Goal: Information Seeking & Learning: Find specific page/section

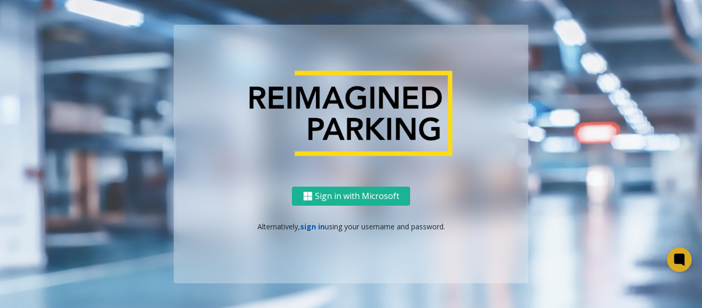
click at [304, 227] on link "sign in" at bounding box center [312, 227] width 25 height 10
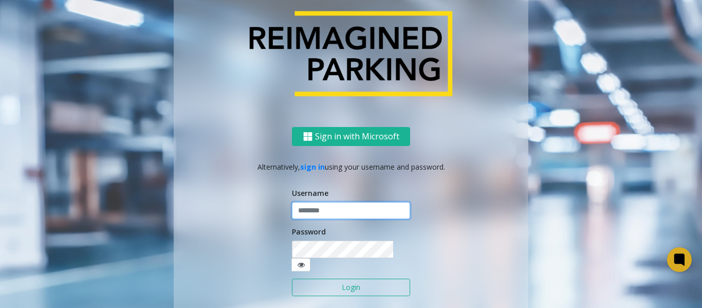
type input "*******"
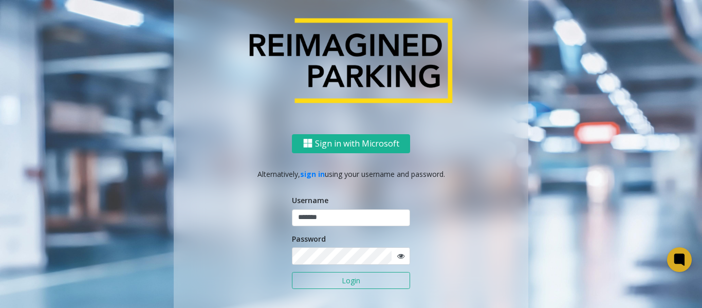
click at [334, 284] on button "Login" at bounding box center [351, 280] width 118 height 17
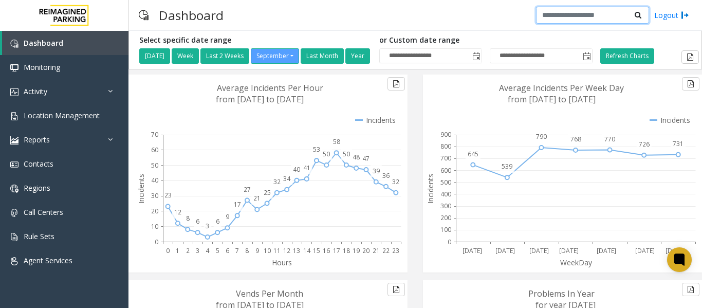
click at [563, 12] on input "text" at bounding box center [592, 15] width 113 height 17
paste input "*******"
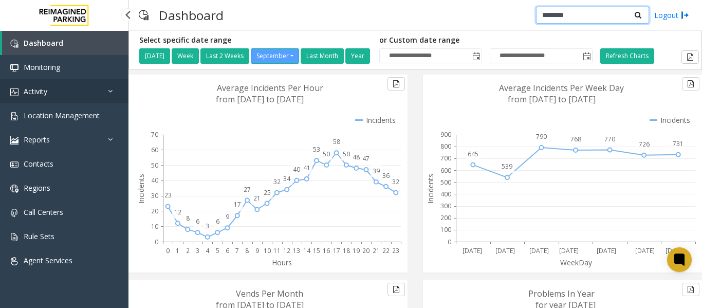
type input "*******"
click at [30, 95] on span "Activity" at bounding box center [36, 91] width 24 height 10
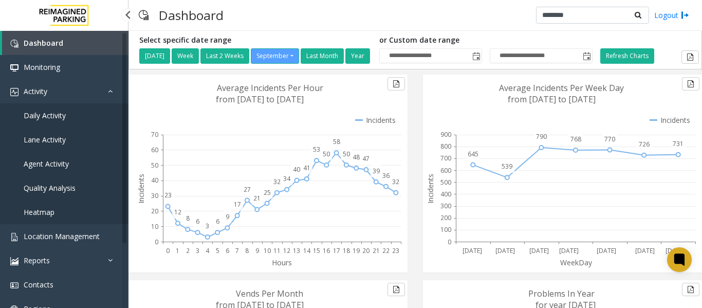
click at [41, 117] on span "Daily Activity" at bounding box center [45, 116] width 42 height 10
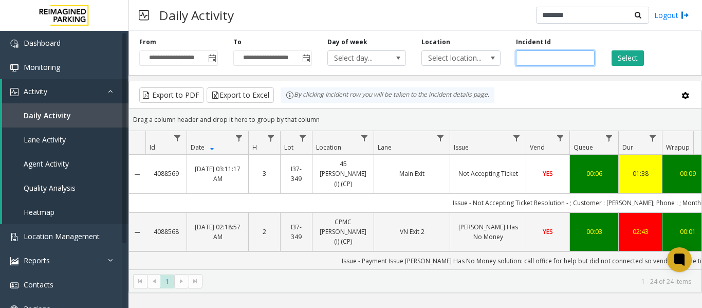
click at [538, 56] on input "number" at bounding box center [555, 57] width 79 height 15
paste input "*******"
type input "*******"
click at [624, 52] on button "Select" at bounding box center [628, 57] width 32 height 15
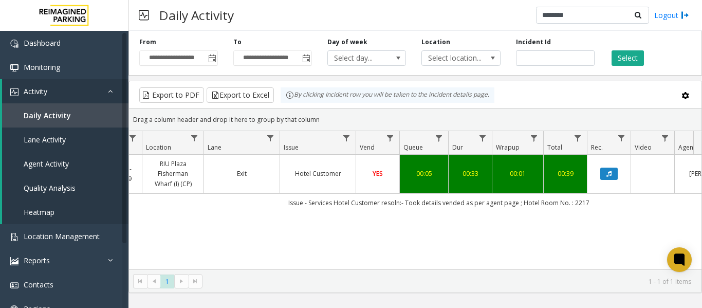
scroll to position [0, 378]
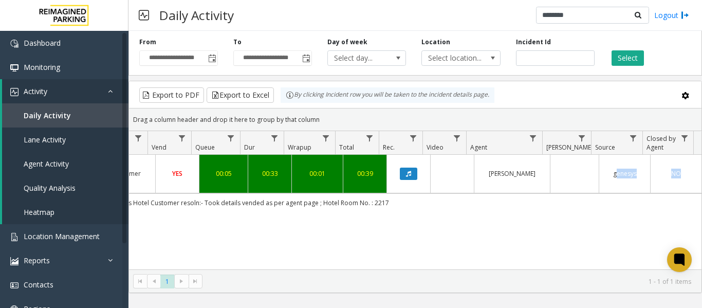
drag, startPoint x: 438, startPoint y: 203, endPoint x: 485, endPoint y: 196, distance: 47.2
click at [485, 196] on td "Issue - Services Hotel Customer resoln:- Took details vended as per agent page …" at bounding box center [238, 202] width 927 height 19
click at [432, 205] on td "Issue - Services Hotel Customer resoln:- Took details vended as per agent page …" at bounding box center [238, 202] width 927 height 19
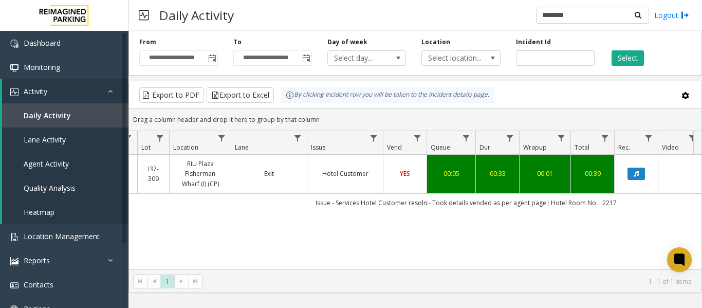
scroll to position [0, 123]
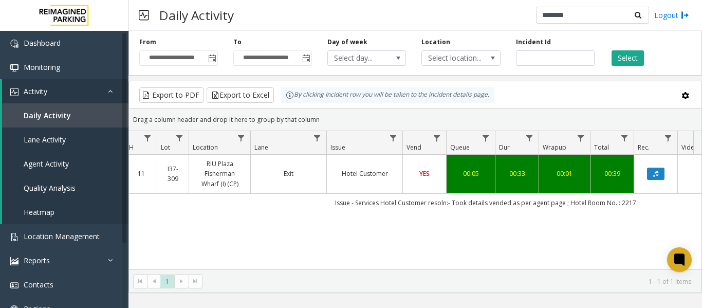
drag, startPoint x: 428, startPoint y: 201, endPoint x: 273, endPoint y: 216, distance: 156.6
click at [273, 216] on div "4085967 Sep 25, 2025 11:44:30 AM 11 I37-309 RIU Plaza Fisherman Wharf (I) (CP) …" at bounding box center [415, 219] width 573 height 129
click at [287, 211] on td "Issue - Services Hotel Customer resoln:- Took details vended as per agent page …" at bounding box center [485, 202] width 927 height 19
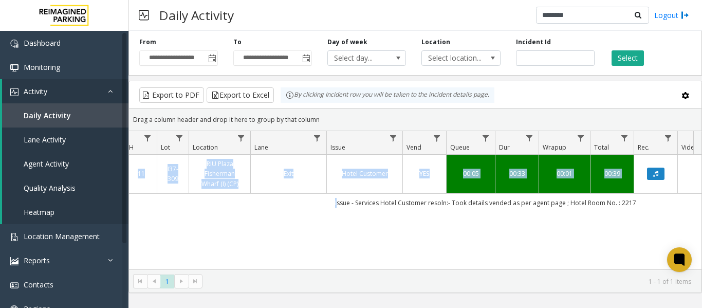
drag, startPoint x: 323, startPoint y: 204, endPoint x: 674, endPoint y: 224, distance: 351.3
click at [674, 224] on div "4085967 Sep 25, 2025 11:44:30 AM 11 I37-309 RIU Plaza Fisherman Wharf (I) (CP) …" at bounding box center [415, 219] width 573 height 129
click at [45, 232] on span "Location Management" at bounding box center [62, 236] width 76 height 10
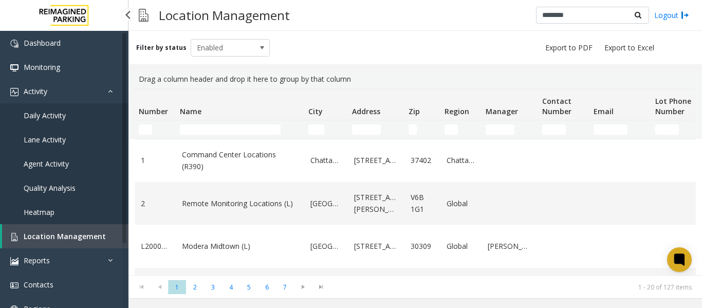
click at [49, 118] on span "Daily Activity" at bounding box center [45, 116] width 42 height 10
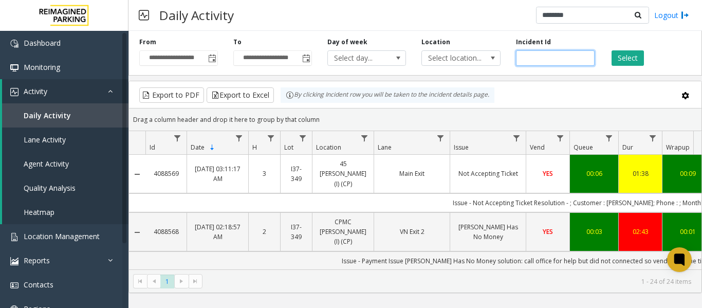
click at [542, 56] on input "number" at bounding box center [555, 57] width 79 height 15
paste input "*******"
type input "*******"
click at [616, 59] on button "Select" at bounding box center [628, 57] width 32 height 15
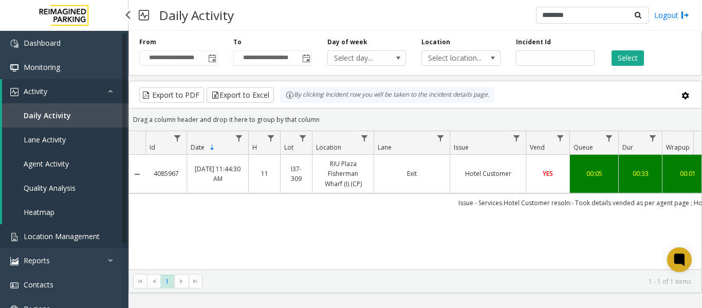
click at [50, 232] on span "Location Management" at bounding box center [62, 236] width 76 height 10
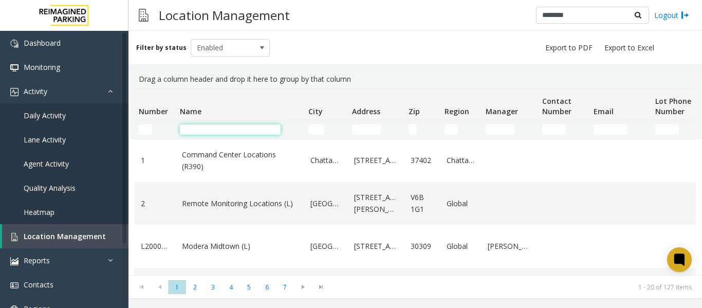
drag, startPoint x: 222, startPoint y: 128, endPoint x: 216, endPoint y: 126, distance: 6.4
click at [222, 128] on input "Name Filter" at bounding box center [230, 129] width 101 height 10
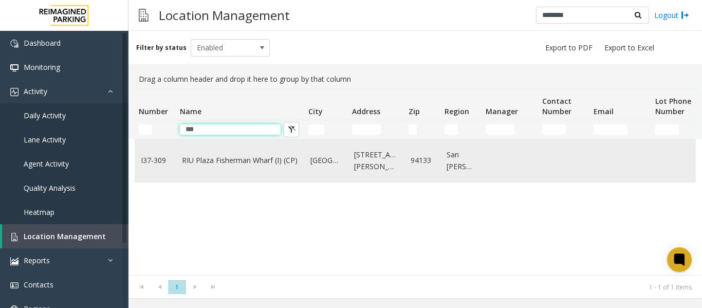
type input "***"
click at [235, 165] on link "RIU Plaza Fisherman Wharf (I) (CP)" at bounding box center [240, 160] width 116 height 11
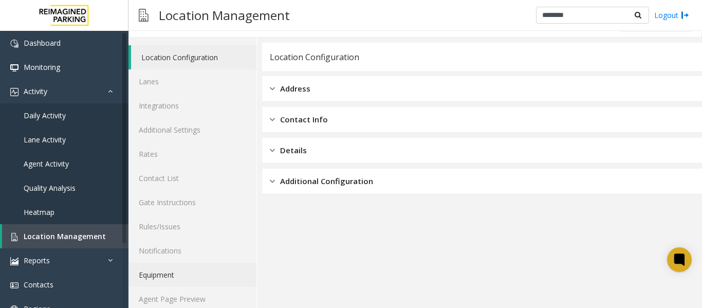
scroll to position [31, 0]
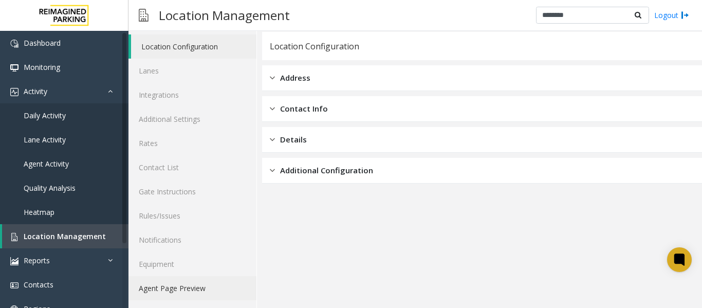
click at [176, 289] on link "Agent Page Preview" at bounding box center [193, 288] width 128 height 24
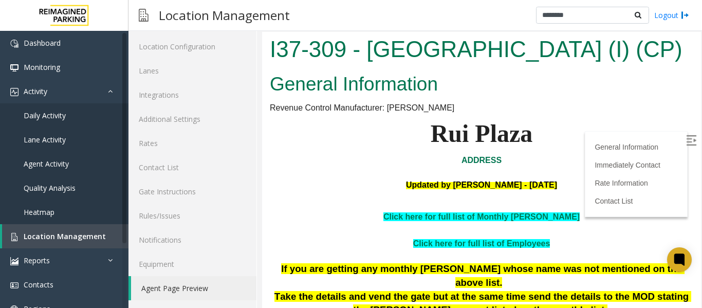
scroll to position [103, 0]
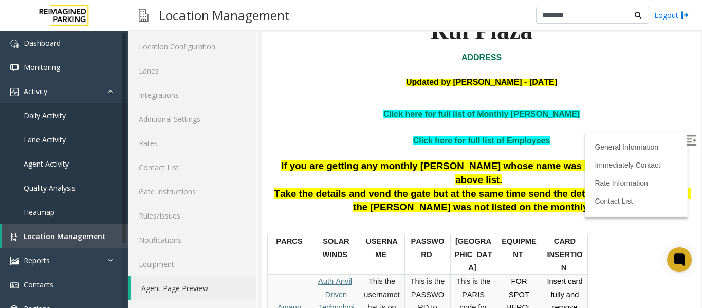
click at [686, 139] on img at bounding box center [691, 140] width 10 height 10
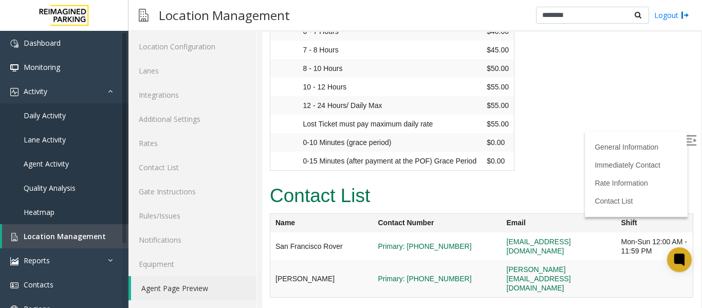
scroll to position [1661, 0]
click at [51, 114] on span "Daily Activity" at bounding box center [45, 116] width 42 height 10
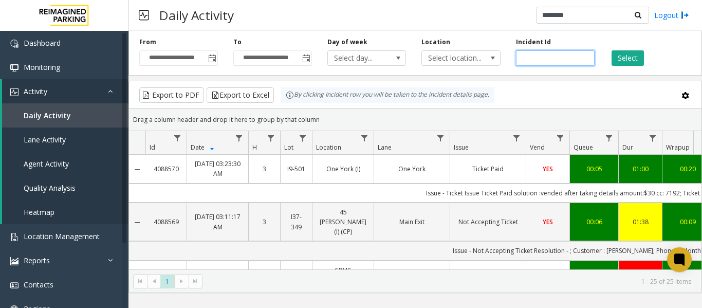
click at [530, 57] on input "number" at bounding box center [555, 57] width 79 height 15
paste input "*******"
type input "*******"
drag, startPoint x: 640, startPoint y: 48, endPoint x: 640, endPoint y: 57, distance: 8.7
click at [640, 49] on div "Select" at bounding box center [650, 52] width 94 height 28
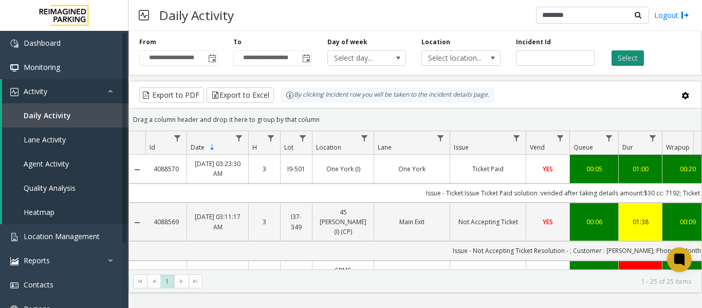
click at [638, 56] on button "Select" at bounding box center [628, 57] width 32 height 15
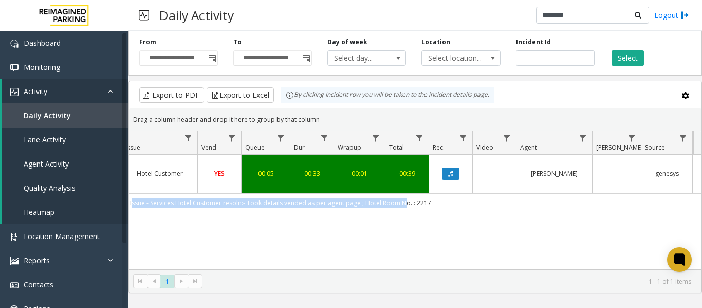
scroll to position [0, 378]
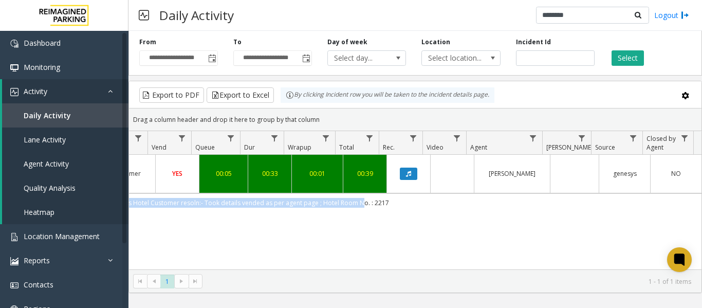
drag, startPoint x: 437, startPoint y: 206, endPoint x: 659, endPoint y: 198, distance: 222.8
click at [659, 198] on td "Issue - Services Hotel Customer resoln:- Took details vended as per agent page …" at bounding box center [238, 202] width 927 height 19
click at [401, 200] on td "Issue - Services Hotel Customer resoln:- Took details vended as per agent page …" at bounding box center [238, 202] width 927 height 19
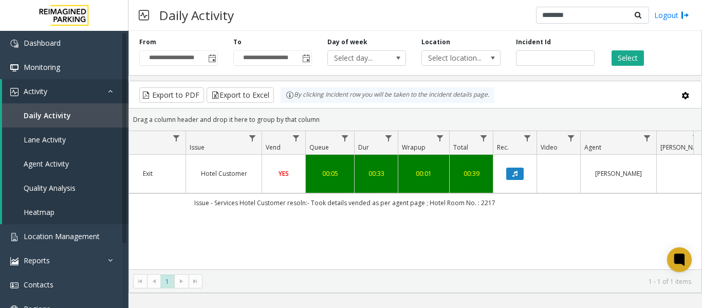
scroll to position [0, 222]
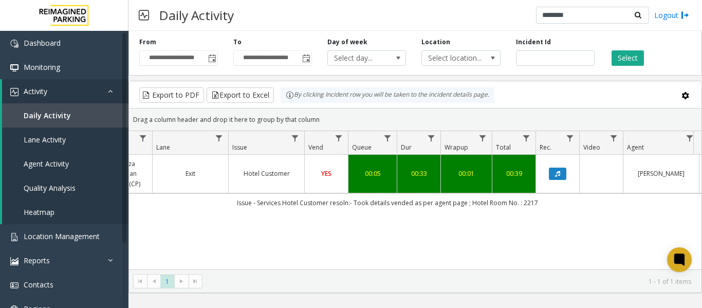
drag, startPoint x: 402, startPoint y: 203, endPoint x: 186, endPoint y: 211, distance: 216.6
click at [186, 211] on td "Issue - Services Hotel Customer resoln:- Took details vended as per agent page …" at bounding box center [387, 202] width 927 height 19
click at [61, 237] on span "Location Management" at bounding box center [62, 236] width 76 height 10
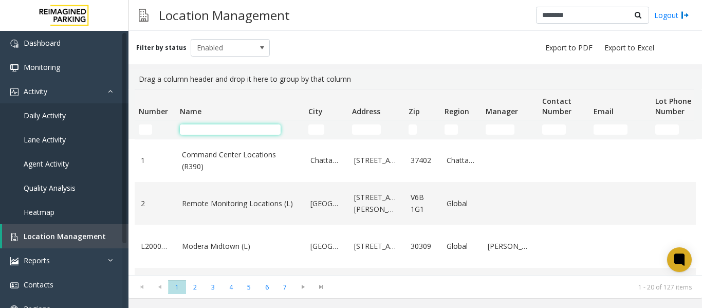
click at [199, 130] on input "Name Filter" at bounding box center [230, 129] width 101 height 10
click at [231, 129] on input "Name Filter" at bounding box center [230, 129] width 101 height 10
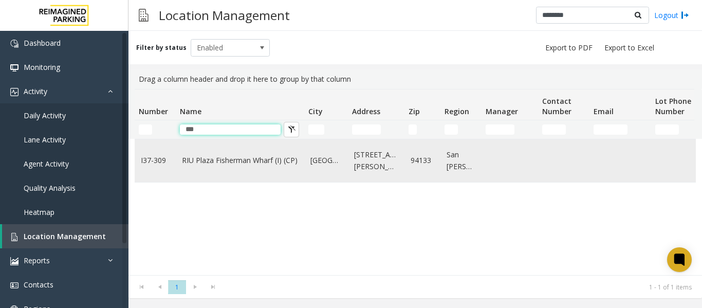
type input "***"
click at [215, 157] on link "RIU Plaza Fisherman Wharf (I) (CP)" at bounding box center [240, 160] width 116 height 11
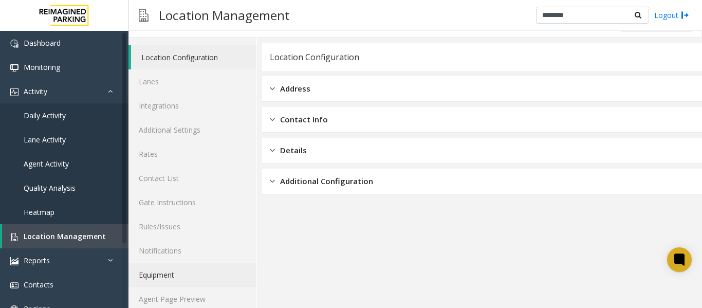
scroll to position [31, 0]
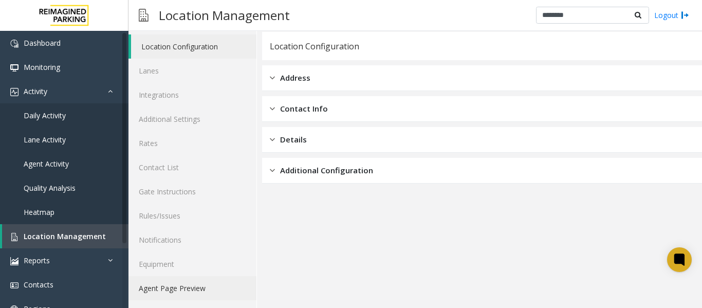
drag, startPoint x: 171, startPoint y: 286, endPoint x: 260, endPoint y: 258, distance: 93.2
click at [171, 286] on link "Agent Page Preview" at bounding box center [193, 288] width 128 height 24
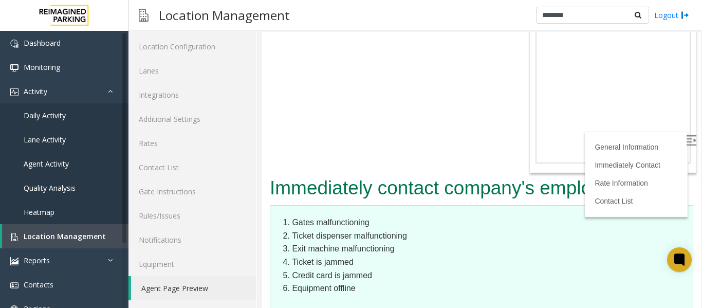
scroll to position [711, 0]
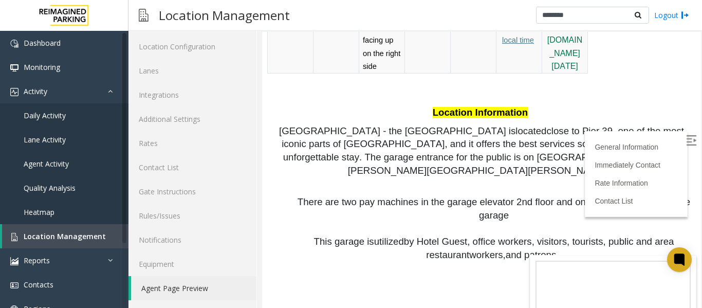
click at [686, 136] on img at bounding box center [691, 140] width 10 height 10
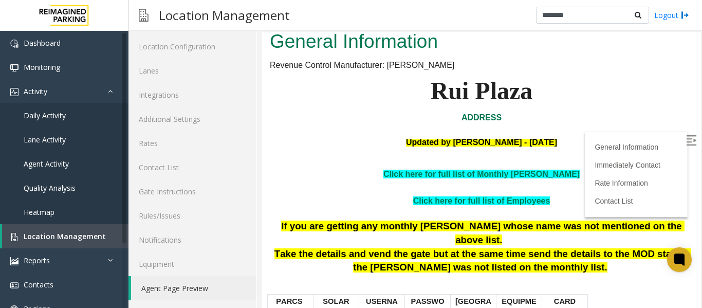
scroll to position [94, 0]
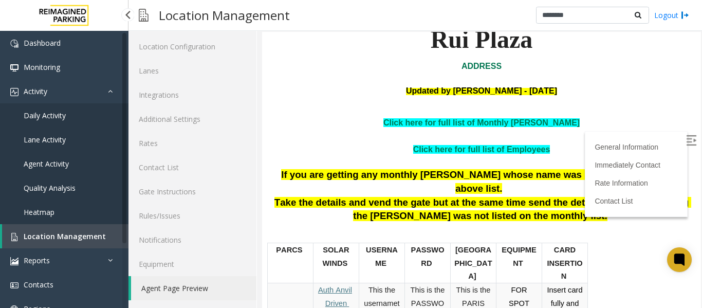
click at [55, 110] on link "Daily Activity" at bounding box center [64, 115] width 129 height 24
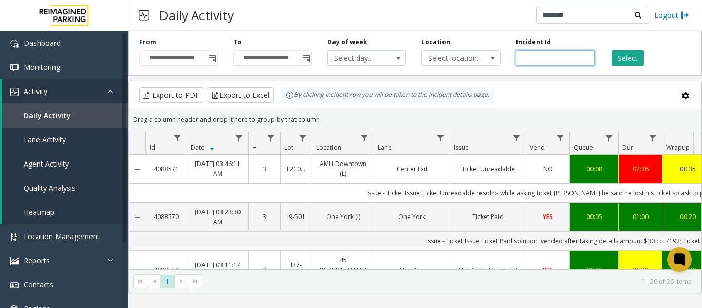
click at [547, 62] on input "number" at bounding box center [555, 57] width 79 height 15
paste input "*******"
click at [626, 55] on button "Select" at bounding box center [628, 57] width 32 height 15
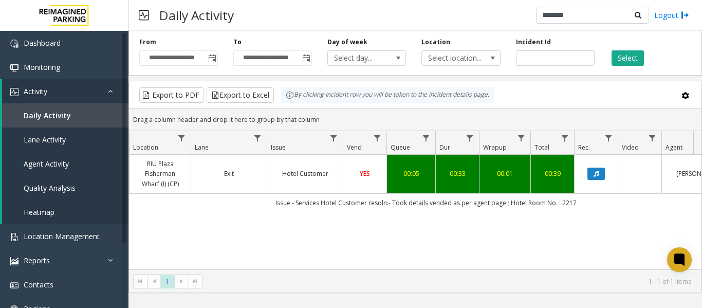
scroll to position [0, 378]
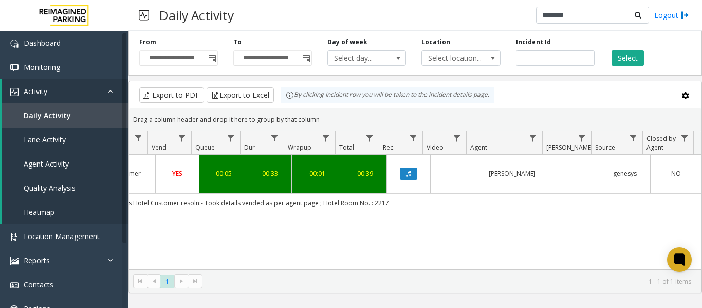
drag, startPoint x: 478, startPoint y: 227, endPoint x: 430, endPoint y: 230, distance: 47.9
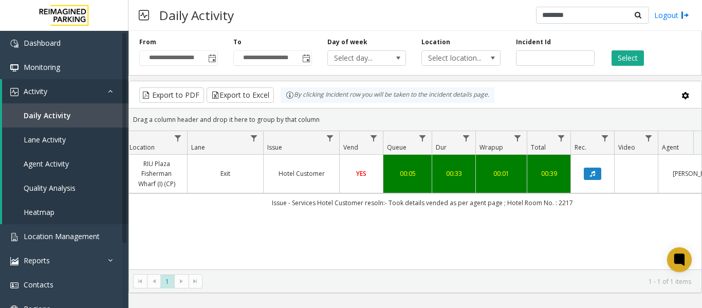
scroll to position [0, 173]
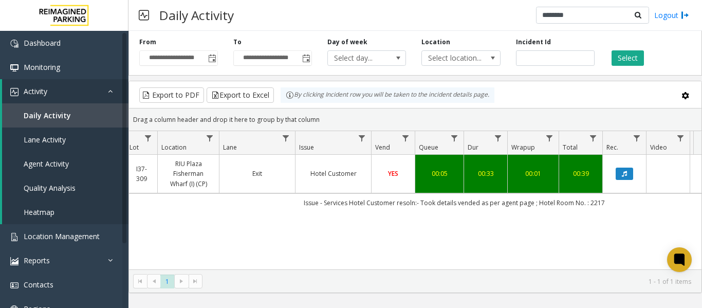
click at [605, 209] on td "Issue - Services Hotel Customer resoln:- Took details vended as per agent page …" at bounding box center [454, 202] width 927 height 19
click at [622, 170] on button "Data table" at bounding box center [624, 174] width 17 height 12
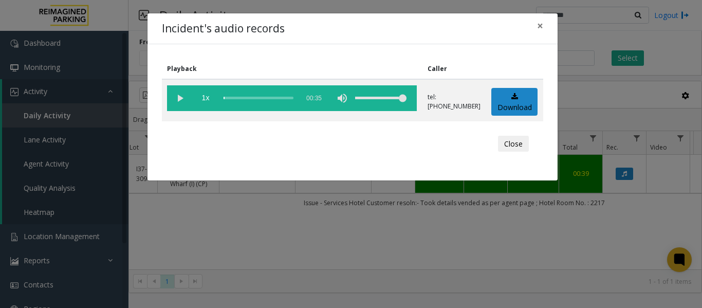
drag, startPoint x: 180, startPoint y: 97, endPoint x: 479, endPoint y: 161, distance: 305.1
click at [180, 97] on vg-play-pause at bounding box center [180, 98] width 26 height 26
click at [541, 25] on span "×" at bounding box center [540, 26] width 6 height 14
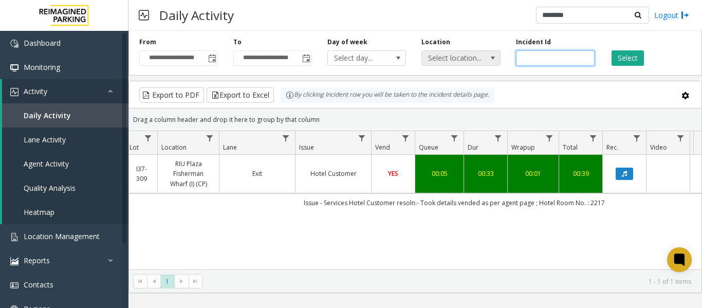
drag, startPoint x: 554, startPoint y: 60, endPoint x: 474, endPoint y: 58, distance: 80.2
click at [477, 62] on div "**********" at bounding box center [416, 51] width 574 height 49
paste input "number"
click at [628, 61] on button "Select" at bounding box center [628, 57] width 32 height 15
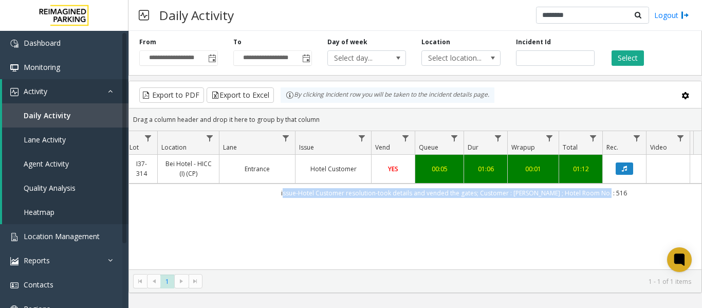
drag, startPoint x: 627, startPoint y: 191, endPoint x: 285, endPoint y: 192, distance: 342.0
click at [285, 192] on td "issue-Hotel Customer resolution-took details and vended the gates; Customer : j…" at bounding box center [454, 193] width 927 height 19
click at [236, 196] on td "issue-Hotel Customer resolution-took details and vended the gates; Customer : j…" at bounding box center [454, 193] width 927 height 19
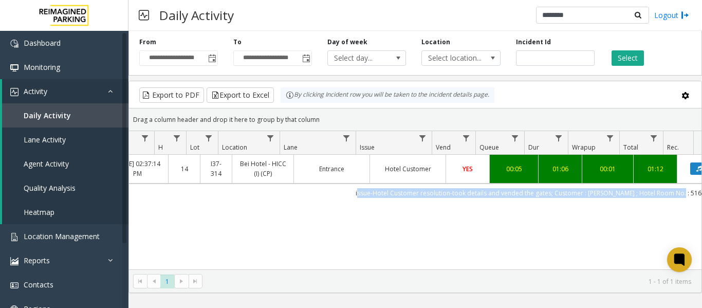
scroll to position [0, 80]
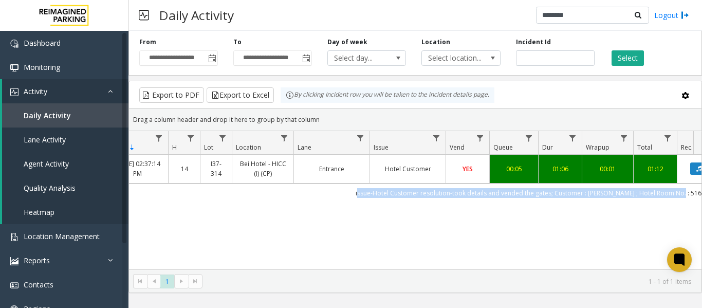
drag, startPoint x: 544, startPoint y: 200, endPoint x: 149, endPoint y: 200, distance: 394.9
click at [144, 199] on td "issue-Hotel Customer resolution-took details and vended the gates; Customer : j…" at bounding box center [528, 193] width 927 height 19
click at [312, 194] on td "issue-Hotel Customer resolution-took details and vended the gates; Customer : j…" at bounding box center [528, 193] width 927 height 19
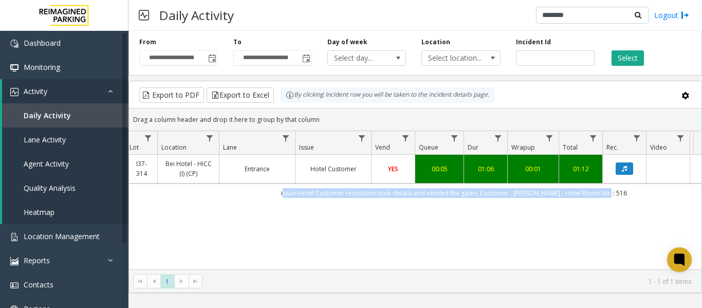
scroll to position [0, 238]
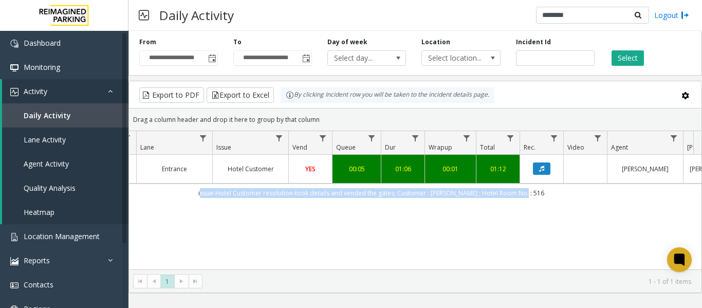
drag, startPoint x: 330, startPoint y: 194, endPoint x: 695, endPoint y: 197, distance: 365.1
click at [695, 197] on div "4086091 Sep 25, 2025 02:37:14 PM 14 I37-314 Bei Hotel - HICC (I) (CP) Entrance …" at bounding box center [415, 219] width 573 height 129
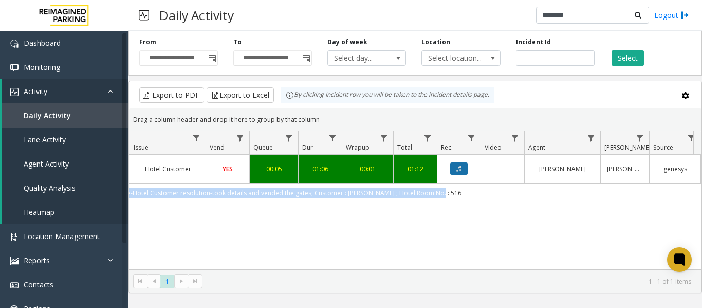
click at [457, 168] on icon "Data table" at bounding box center [459, 169] width 5 height 6
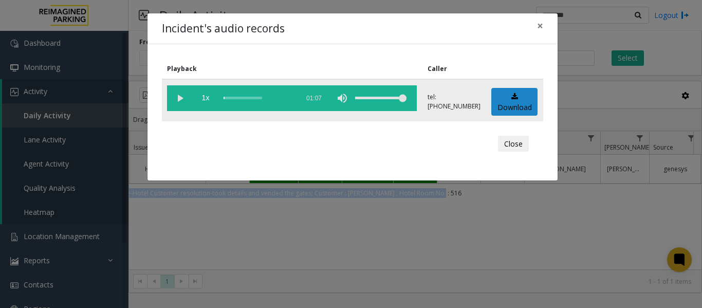
click at [180, 98] on vg-play-pause at bounding box center [180, 98] width 26 height 26
click at [541, 23] on span "×" at bounding box center [540, 26] width 6 height 14
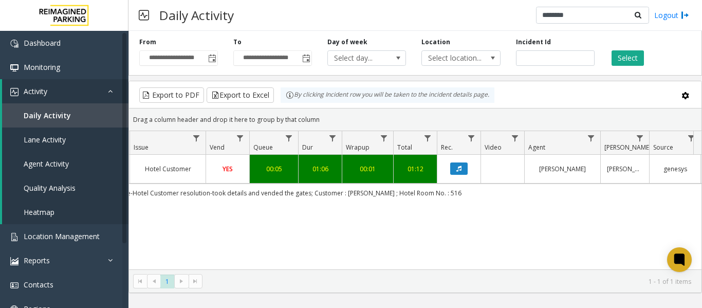
click at [435, 217] on div "4086091 Sep 25, 2025 02:37:14 PM 14 I37-314 Bei Hotel - HICC (I) (CP) Entrance …" at bounding box center [415, 219] width 573 height 129
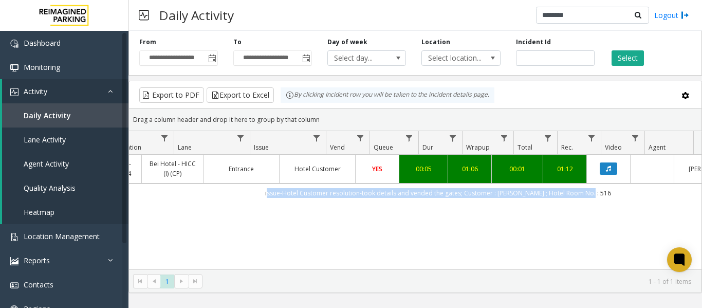
scroll to position [0, 171]
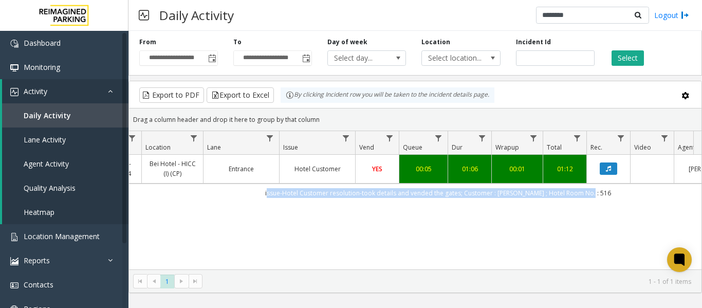
drag, startPoint x: 496, startPoint y: 196, endPoint x: 157, endPoint y: 198, distance: 339.4
click at [157, 198] on td "issue-Hotel Customer resolution-took details and vended the gates; Customer : j…" at bounding box center [438, 193] width 927 height 19
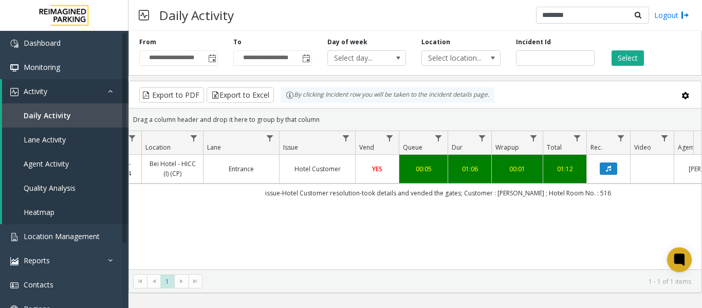
click at [246, 222] on div "4086091 Sep 25, 2025 02:37:14 PM 14 I37-314 Bei Hotel - HICC (I) (CP) Entrance …" at bounding box center [415, 219] width 573 height 129
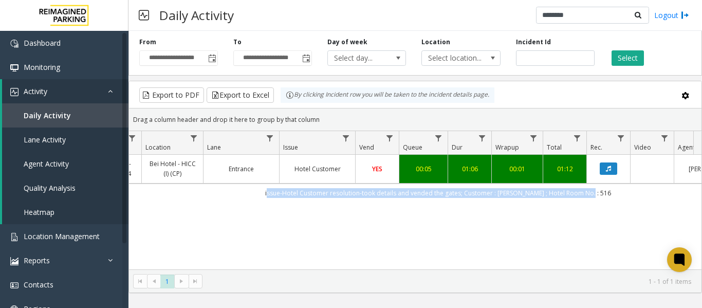
drag, startPoint x: 611, startPoint y: 193, endPoint x: 163, endPoint y: 202, distance: 448.5
click at [163, 202] on td "issue-Hotel Customer resolution-took details and vended the gates; Customer : j…" at bounding box center [438, 193] width 927 height 19
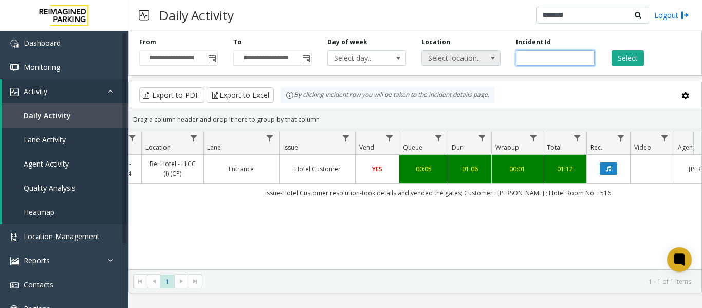
drag, startPoint x: 561, startPoint y: 58, endPoint x: 479, endPoint y: 56, distance: 82.3
click at [479, 56] on div "**********" at bounding box center [416, 51] width 574 height 49
paste input "number"
click at [628, 59] on button "Select" at bounding box center [628, 57] width 32 height 15
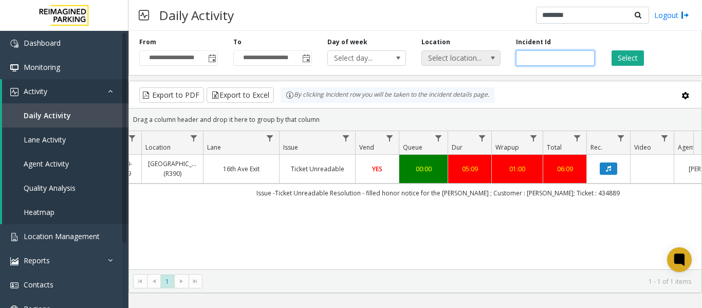
drag, startPoint x: 574, startPoint y: 59, endPoint x: 470, endPoint y: 61, distance: 103.9
click at [470, 61] on div "**********" at bounding box center [416, 51] width 574 height 49
paste input "number"
click at [619, 54] on button "Select" at bounding box center [628, 57] width 32 height 15
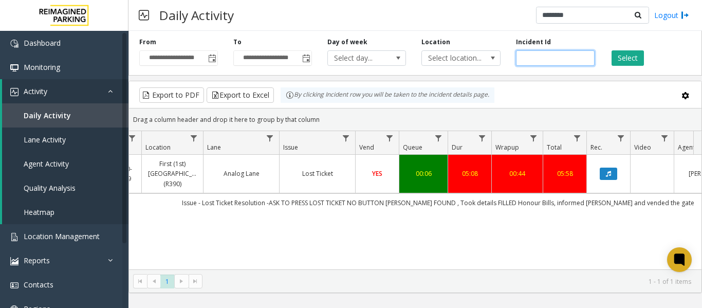
drag, startPoint x: 563, startPoint y: 57, endPoint x: 425, endPoint y: 67, distance: 137.7
click at [425, 67] on div "**********" at bounding box center [416, 51] width 574 height 49
paste input "number"
click at [625, 57] on button "Select" at bounding box center [628, 57] width 32 height 15
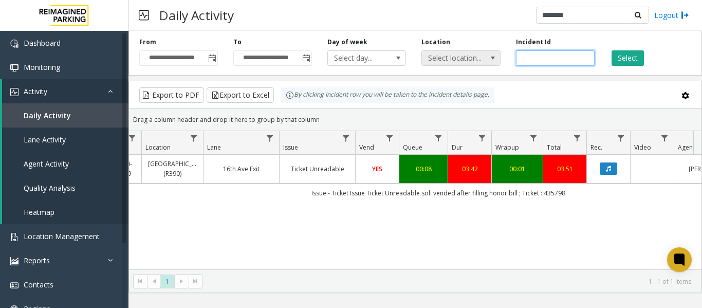
drag, startPoint x: 564, startPoint y: 53, endPoint x: 470, endPoint y: 56, distance: 93.6
click at [474, 61] on div "**********" at bounding box center [416, 51] width 574 height 49
paste input "number"
type input "*******"
click at [627, 57] on button "Select" at bounding box center [628, 57] width 32 height 15
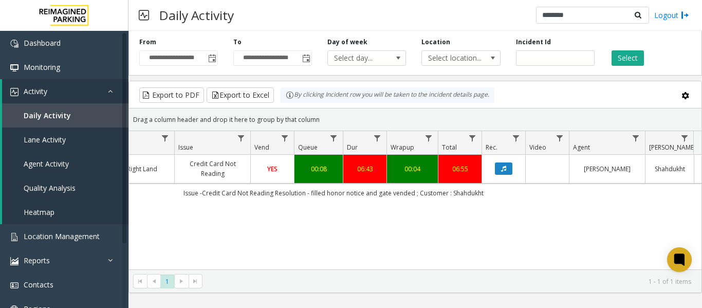
scroll to position [0, 378]
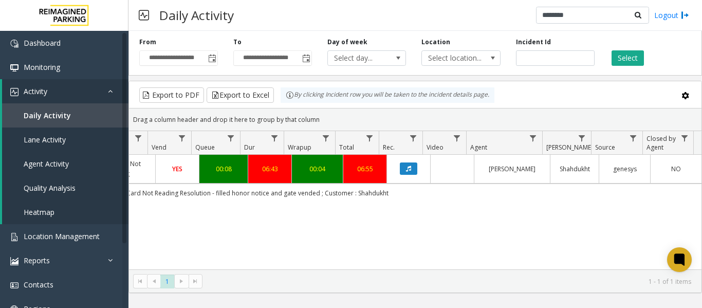
drag, startPoint x: 397, startPoint y: 192, endPoint x: 627, endPoint y: 196, distance: 230.4
click at [627, 196] on td "Issue -Credit Card Not Reading Resolution - filled honor notice and gate vended…" at bounding box center [238, 193] width 927 height 19
click at [442, 200] on td "Issue -Credit Card Not Reading Resolution - filled honor notice and gate vended…" at bounding box center [238, 193] width 927 height 19
click at [407, 187] on td "Issue -Credit Card Not Reading Resolution - filled honor notice and gate vended…" at bounding box center [238, 193] width 927 height 19
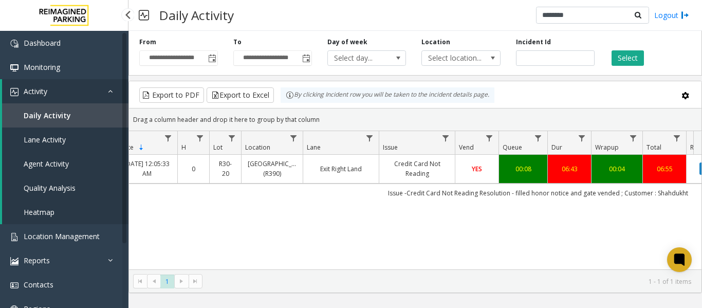
scroll to position [0, 0]
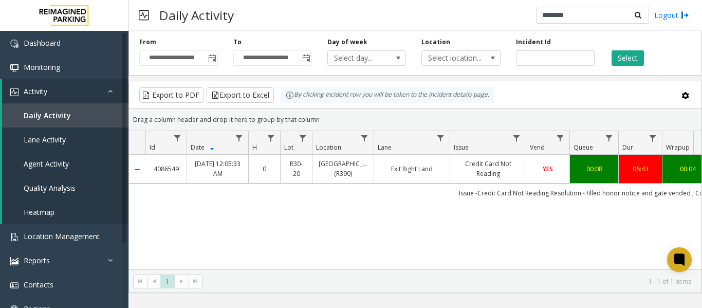
drag, startPoint x: 284, startPoint y: 209, endPoint x: 233, endPoint y: 206, distance: 50.5
click at [233, 206] on div "4086549 Sep 26, 2025 12:05:33 AM 0 R30-20 Green Lake Village (R390) Exit Right …" at bounding box center [415, 219] width 573 height 129
click at [368, 258] on div "4086549 Sep 26, 2025 12:05:33 AM 0 R30-20 Green Lake Village (R390) Exit Right …" at bounding box center [415, 219] width 573 height 129
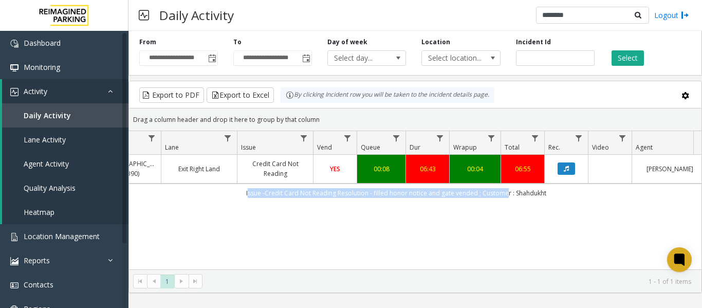
scroll to position [0, 328]
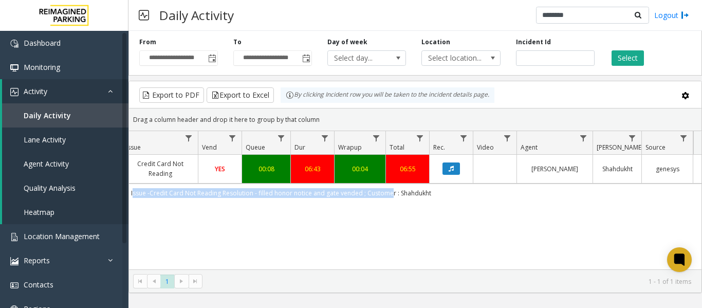
drag, startPoint x: 421, startPoint y: 191, endPoint x: 700, endPoint y: 186, distance: 278.7
click at [700, 186] on div "4086549 Sep 26, 2025 12:05:33 AM 0 R30-20 Green Lake Village (R390) Exit Right …" at bounding box center [415, 219] width 573 height 129
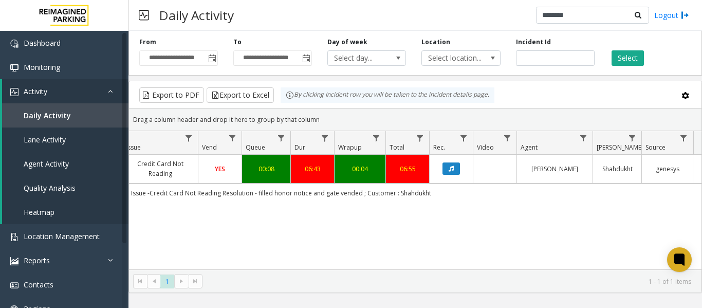
click at [479, 206] on div "4086549 Sep 26, 2025 12:05:33 AM 0 R30-20 Green Lake Village (R390) Exit Right …" at bounding box center [415, 219] width 573 height 129
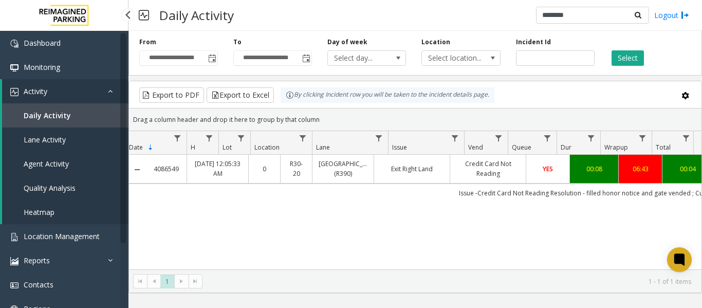
scroll to position [0, 0]
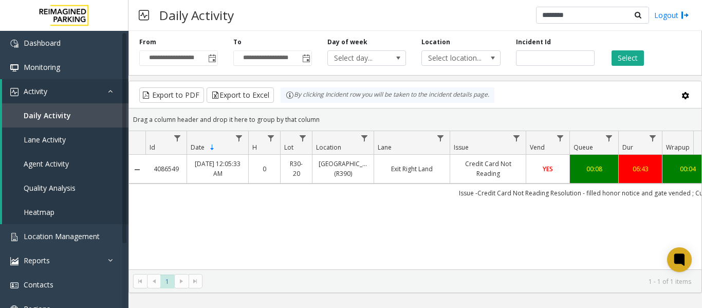
drag, startPoint x: 491, startPoint y: 194, endPoint x: 172, endPoint y: 187, distance: 318.9
click at [172, 187] on td "Issue -Credit Card Not Reading Resolution - filled honor notice and gate vended…" at bounding box center [609, 193] width 927 height 19
click at [63, 237] on span "Location Management" at bounding box center [62, 236] width 76 height 10
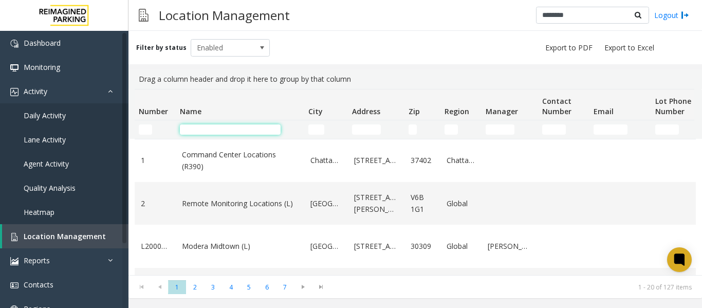
click at [222, 129] on input "Name Filter" at bounding box center [230, 129] width 101 height 10
click at [40, 116] on span "Daily Activity" at bounding box center [45, 116] width 42 height 10
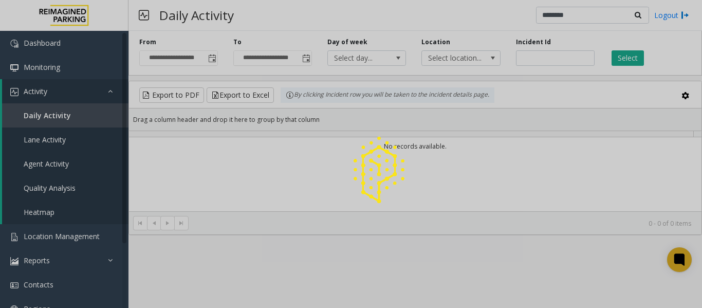
click at [210, 57] on div at bounding box center [351, 154] width 702 height 308
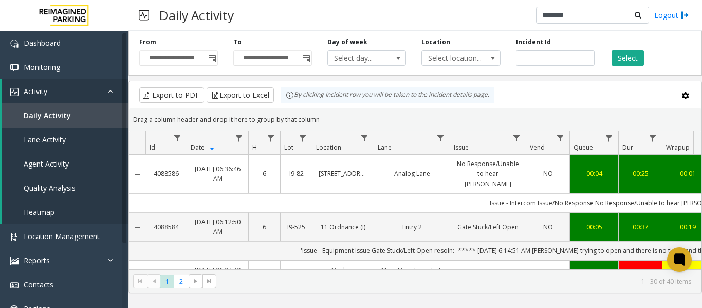
click at [214, 58] on span "Toggle popup" at bounding box center [212, 59] width 8 height 8
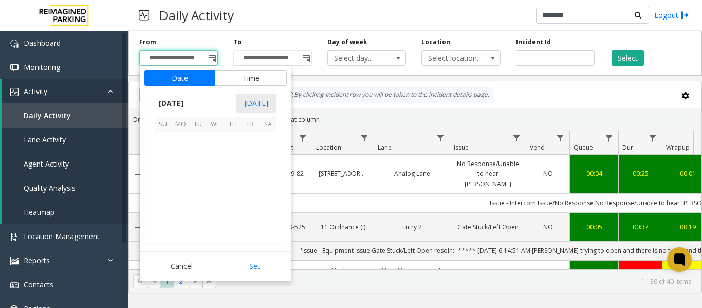
scroll to position [184553, 0]
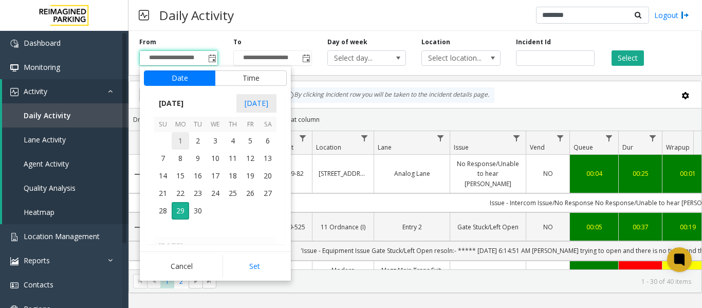
click at [179, 135] on span "1" at bounding box center [180, 140] width 17 height 17
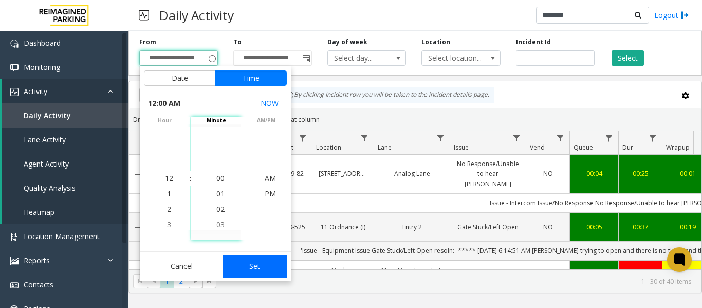
click at [262, 268] on button "Set" at bounding box center [255, 266] width 65 height 23
type input "**********"
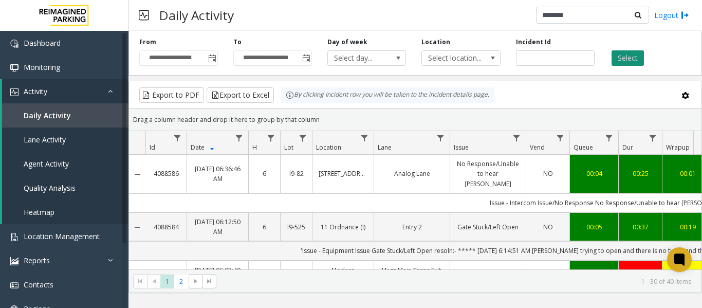
click at [621, 57] on button "Select" at bounding box center [628, 57] width 32 height 15
click at [368, 140] on span "Data table" at bounding box center [364, 138] width 8 height 8
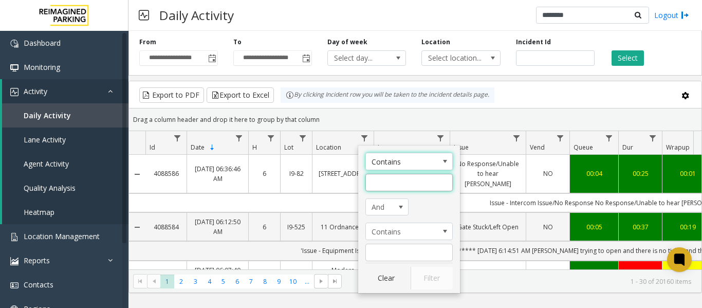
click at [384, 185] on input "Location Filter" at bounding box center [409, 182] width 87 height 17
type input "***"
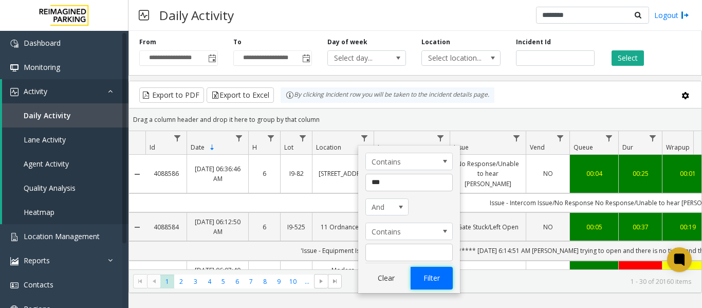
click at [427, 276] on button "Filter" at bounding box center [432, 278] width 42 height 23
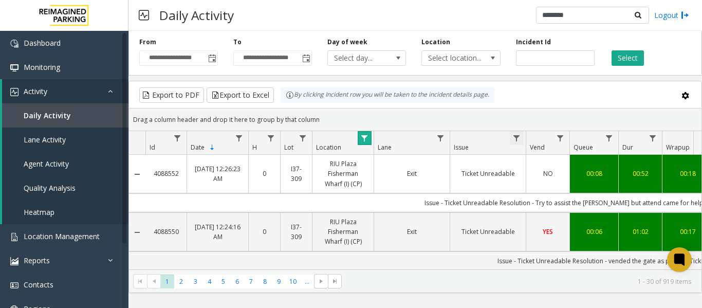
click at [513, 138] on span "Data table" at bounding box center [517, 138] width 8 height 8
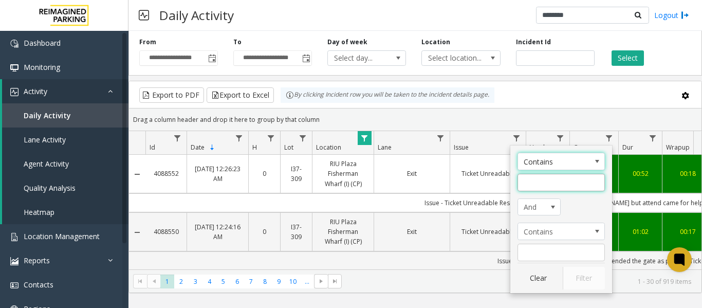
click at [530, 186] on input "Issue Filter" at bounding box center [561, 182] width 87 height 17
type input "*****"
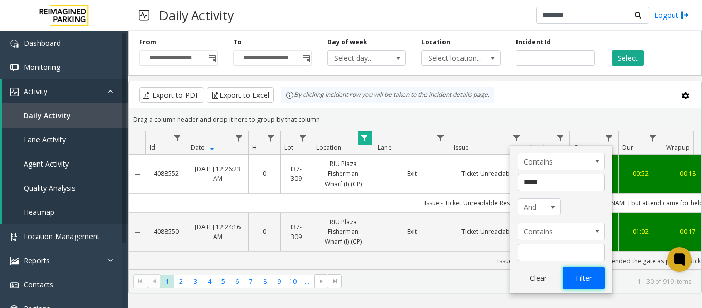
click at [585, 272] on button "Filter" at bounding box center [584, 278] width 42 height 23
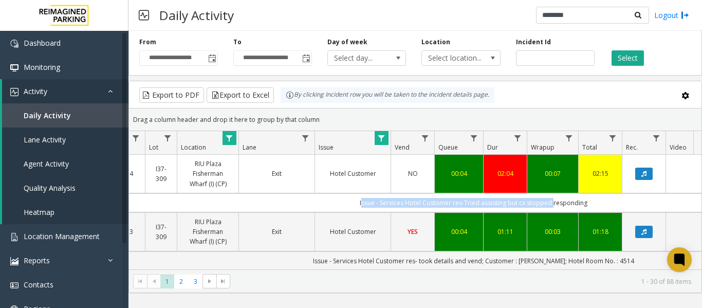
scroll to position [0, 302]
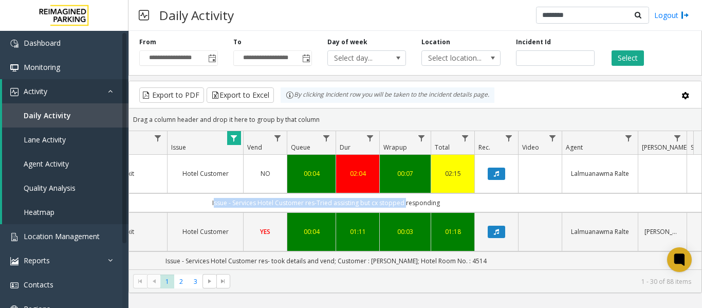
drag, startPoint x: 523, startPoint y: 199, endPoint x: 702, endPoint y: 195, distance: 179.0
click at [702, 195] on kendo-grid "Export to PDF Export to Excel By clicking Incident row you will be taken to the…" at bounding box center [416, 187] width 574 height 212
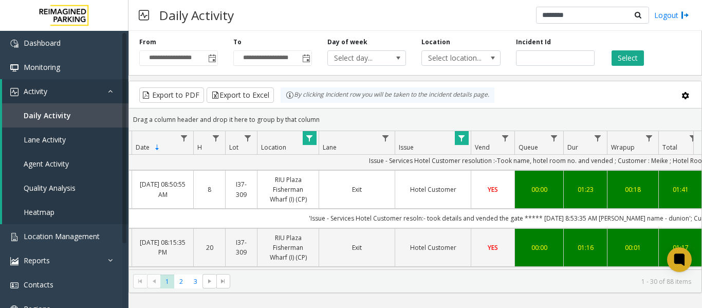
scroll to position [0, 0]
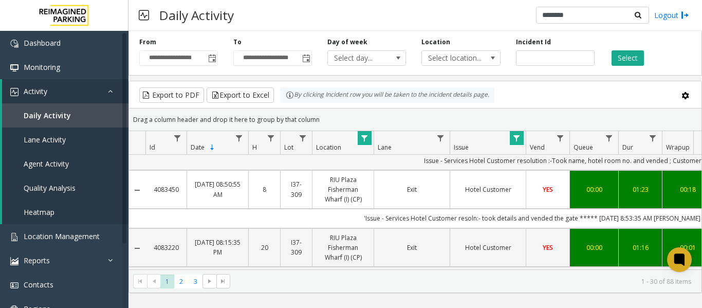
drag, startPoint x: 618, startPoint y: 211, endPoint x: 225, endPoint y: 225, distance: 393.1
click at [225, 225] on td "'Issue - Services Hotel Customer resoln:- took details and vended the gate ****…" at bounding box center [609, 218] width 927 height 19
click at [282, 216] on td "'Issue - Services Hotel Customer resoln:- took details and vended the gate ****…" at bounding box center [609, 218] width 927 height 19
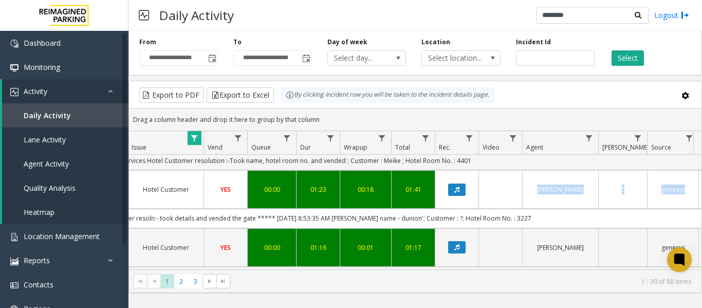
scroll to position [0, 325]
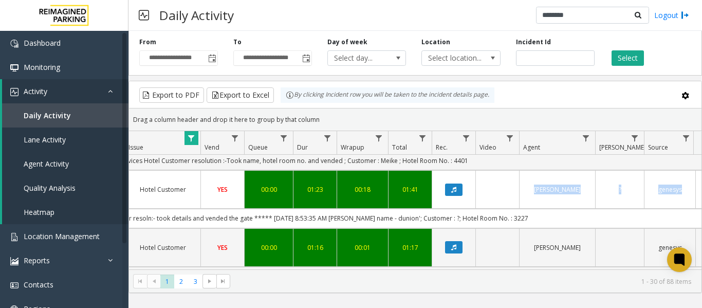
drag, startPoint x: 311, startPoint y: 221, endPoint x: 638, endPoint y: 215, distance: 327.1
click at [638, 215] on td "'Issue - Services Hotel Customer resoln:- took details and vended the gate ****…" at bounding box center [283, 218] width 927 height 19
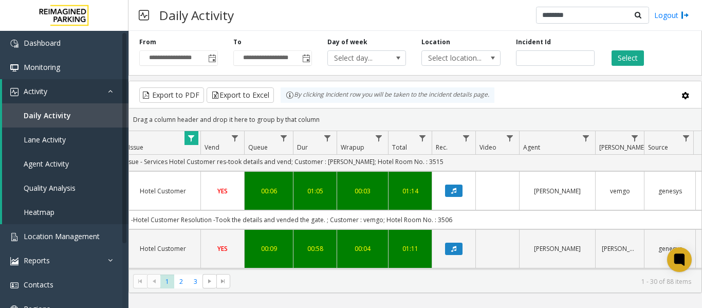
scroll to position [1543, 325]
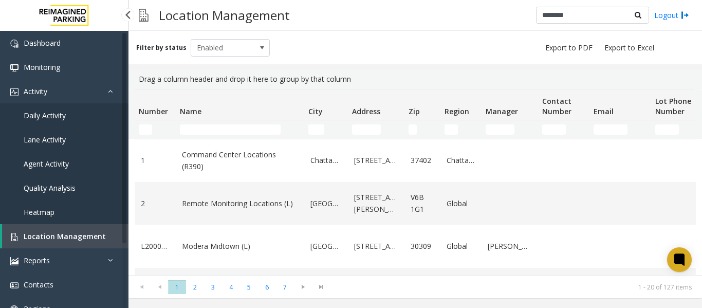
click at [56, 116] on span "Daily Activity" at bounding box center [45, 116] width 42 height 10
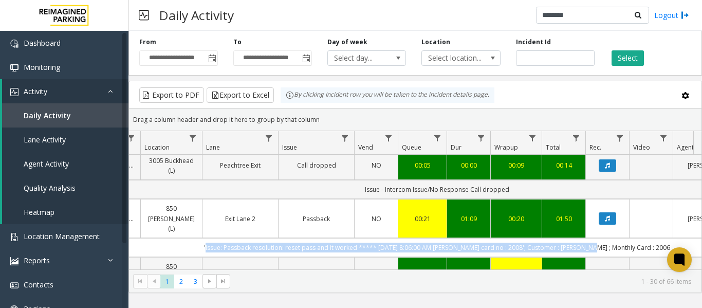
scroll to position [0, 250]
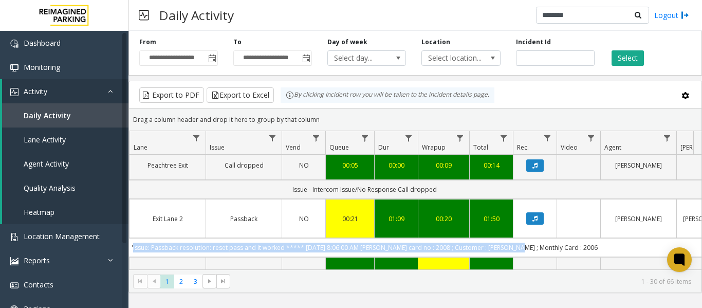
drag, startPoint x: 358, startPoint y: 237, endPoint x: 693, endPoint y: 238, distance: 335.3
click at [693, 238] on td "'issue: Passback resolution: reset pass and it worked ***** 9/29/2025 8:06:00 A…" at bounding box center [364, 247] width 927 height 19
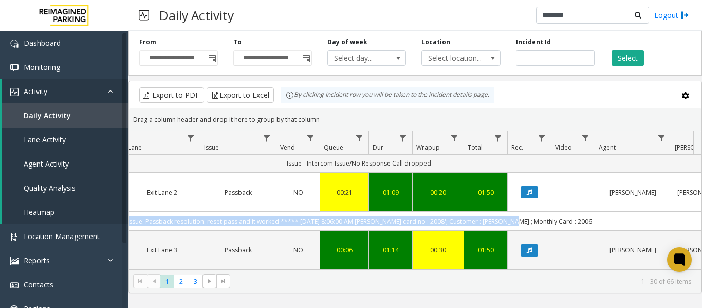
scroll to position [103, 250]
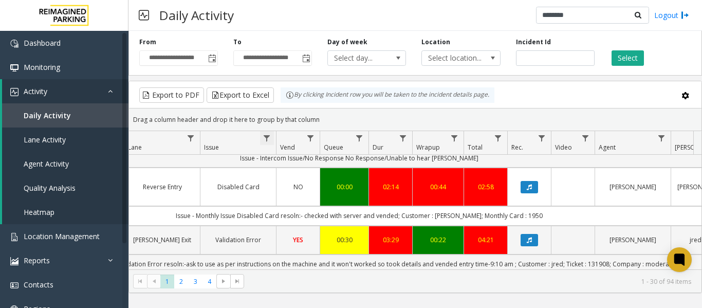
click at [264, 138] on span "Data table" at bounding box center [267, 138] width 8 height 8
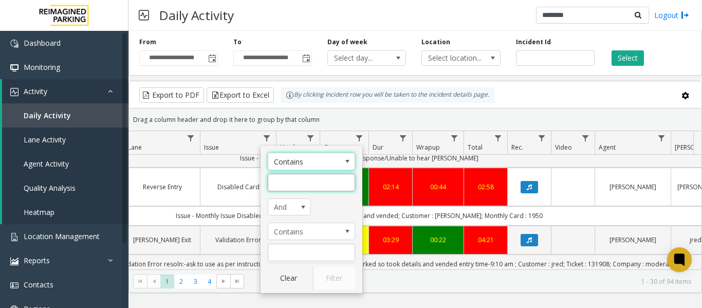
click at [285, 183] on input "Issue Filter" at bounding box center [311, 182] width 87 height 17
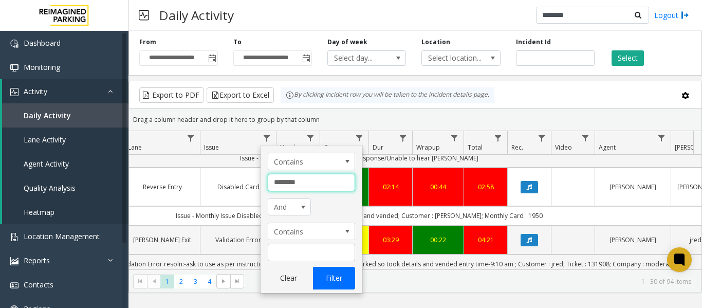
type input "********"
click at [344, 283] on button "Filter" at bounding box center [334, 278] width 42 height 23
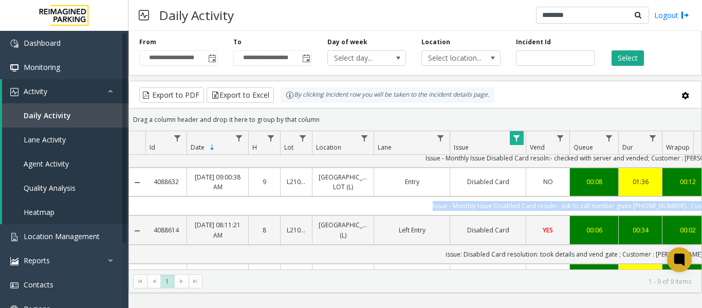
drag, startPoint x: 548, startPoint y: 193, endPoint x: 139, endPoint y: 185, distance: 408.9
click at [139, 196] on tr "Issue - Monthly Issue Disabled Card resoln:- ask to call number given 713-225-1…" at bounding box center [601, 205] width 944 height 19
click at [366, 137] on span "Data table" at bounding box center [364, 138] width 8 height 8
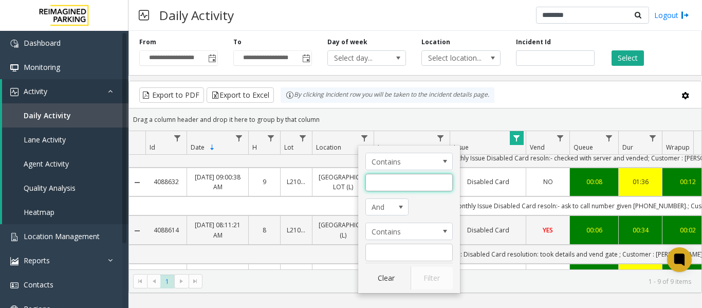
click at [379, 180] on input "Location Filter" at bounding box center [409, 182] width 87 height 17
type input "*"
type input "****"
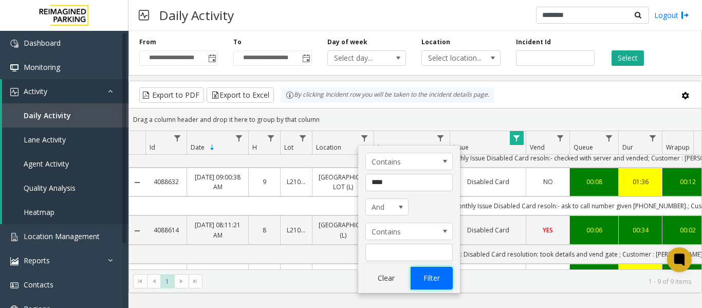
click at [439, 277] on button "Filter" at bounding box center [432, 278] width 42 height 23
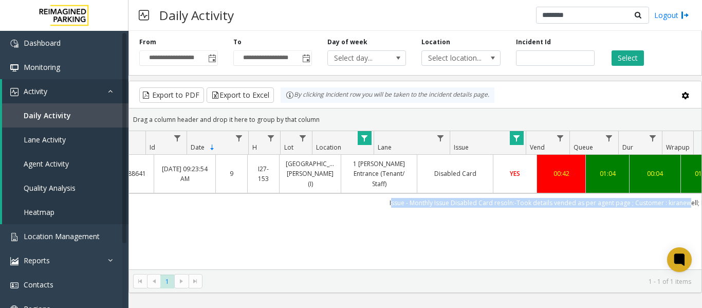
scroll to position [0, 139]
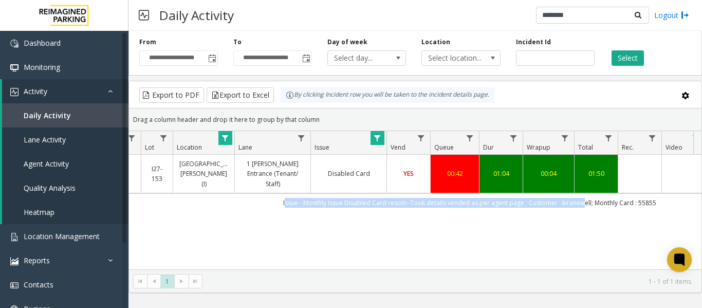
drag, startPoint x: 381, startPoint y: 196, endPoint x: 699, endPoint y: 200, distance: 318.3
click at [699, 200] on div "4088641 Sep 29, 2025 09:23:54 AM 9 I27-153 St. Mary Medical Center (I) 1 Shrade…" at bounding box center [415, 219] width 573 height 129
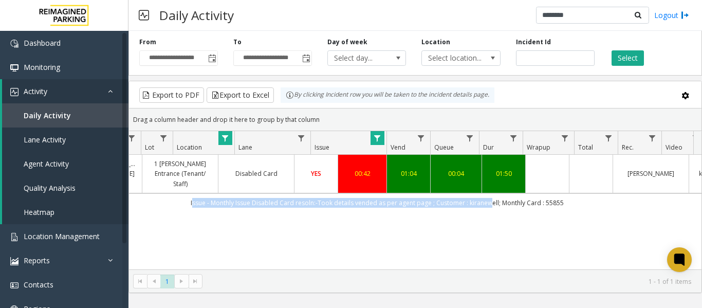
scroll to position [0, 232]
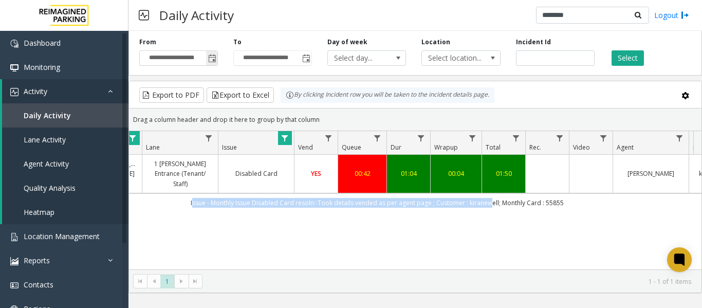
click at [215, 59] on span "Toggle popup" at bounding box center [212, 59] width 8 height 8
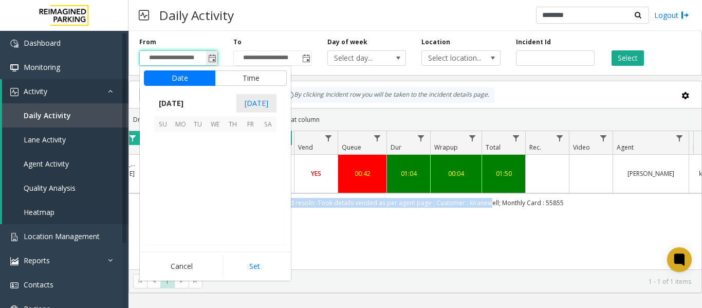
scroll to position [184553, 0]
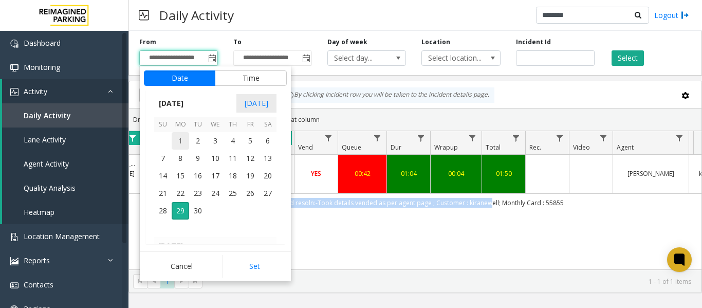
click at [180, 140] on span "1" at bounding box center [180, 140] width 17 height 17
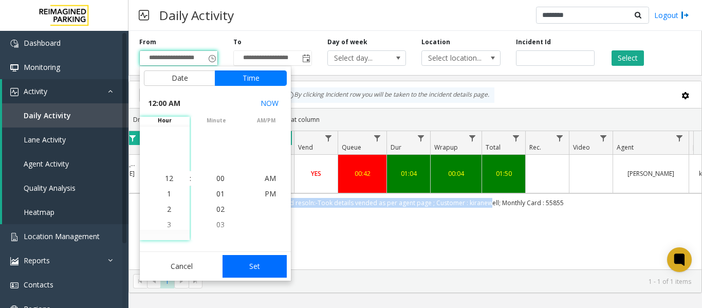
click at [248, 265] on button "Set" at bounding box center [255, 266] width 65 height 23
type input "**********"
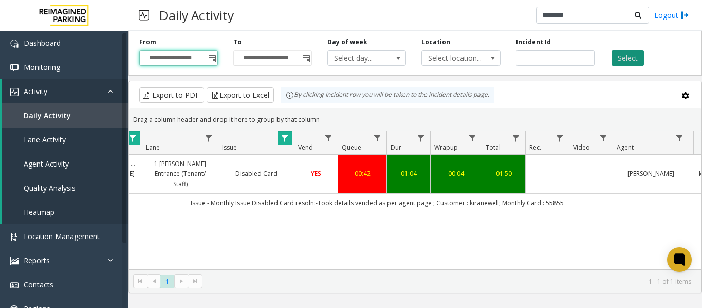
click at [619, 58] on button "Select" at bounding box center [628, 57] width 32 height 15
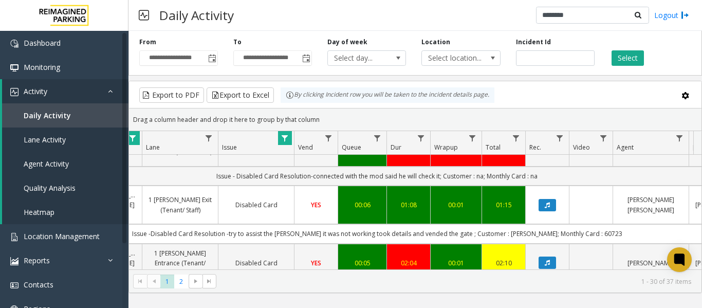
scroll to position [103, 232]
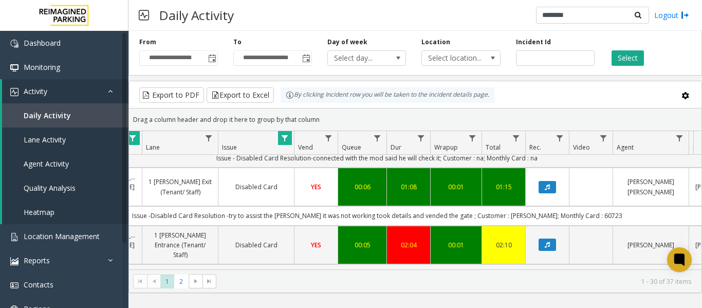
drag, startPoint x: 187, startPoint y: 231, endPoint x: 577, endPoint y: 230, distance: 390.8
click at [577, 264] on td "Issue-Disabled Card Resolution-Took the name, card number and vended.; Customer…" at bounding box center [377, 273] width 927 height 19
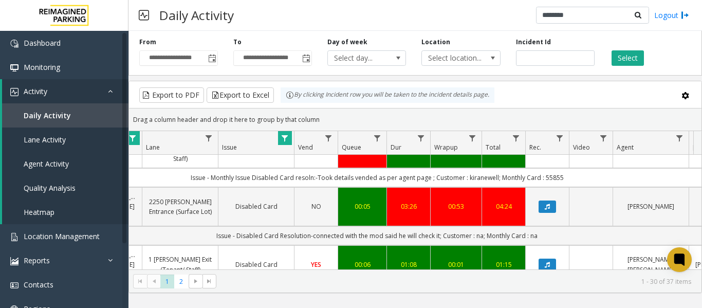
scroll to position [0, 232]
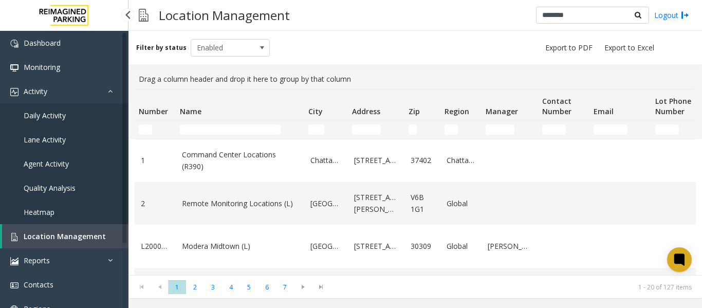
drag, startPoint x: 57, startPoint y: 236, endPoint x: 63, endPoint y: 214, distance: 22.5
click at [57, 236] on span "Location Management" at bounding box center [65, 236] width 82 height 10
click at [226, 126] on input "Name Filter" at bounding box center [230, 129] width 101 height 10
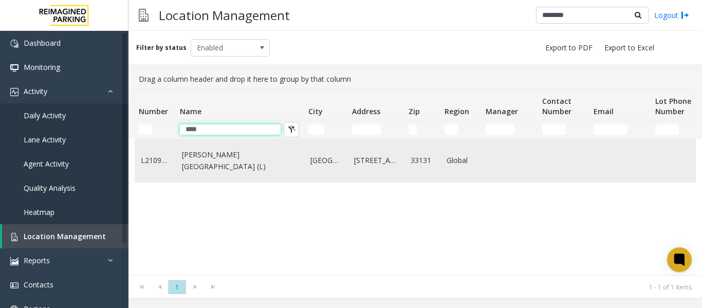
type input "****"
click at [223, 167] on td "[PERSON_NAME][GEOGRAPHIC_DATA] (L)" at bounding box center [240, 160] width 129 height 43
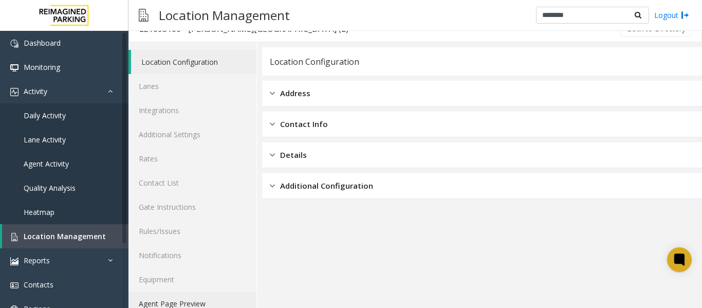
scroll to position [31, 0]
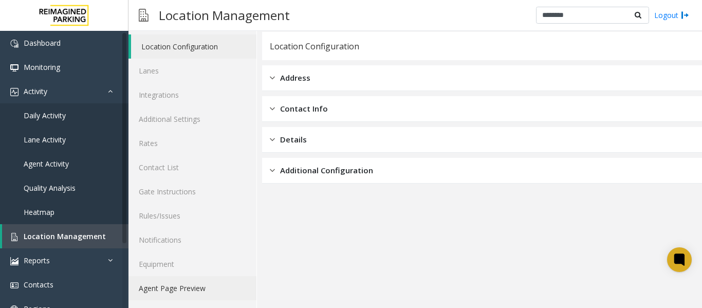
click at [207, 288] on link "Agent Page Preview" at bounding box center [193, 288] width 128 height 24
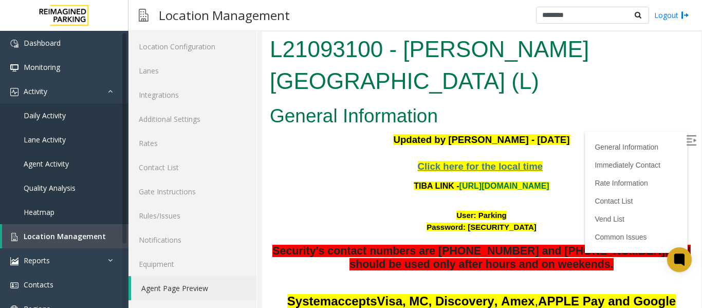
click at [686, 138] on img at bounding box center [691, 140] width 10 height 10
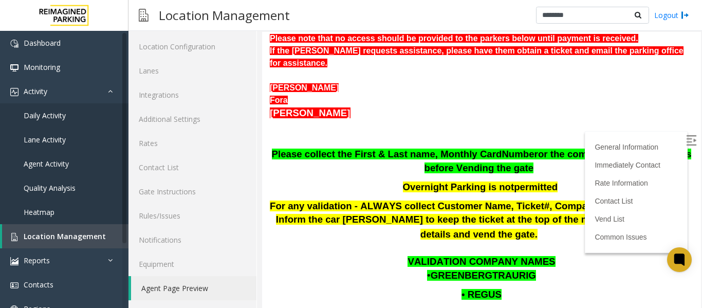
scroll to position [309, 0]
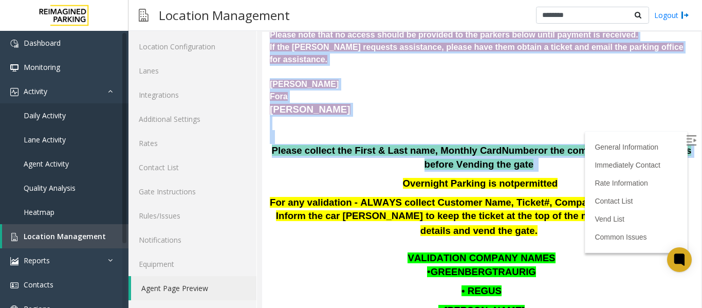
drag, startPoint x: 513, startPoint y: 122, endPoint x: 260, endPoint y: 107, distance: 252.9
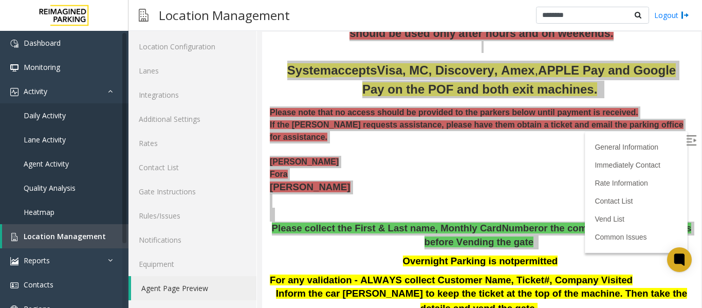
scroll to position [206, 0]
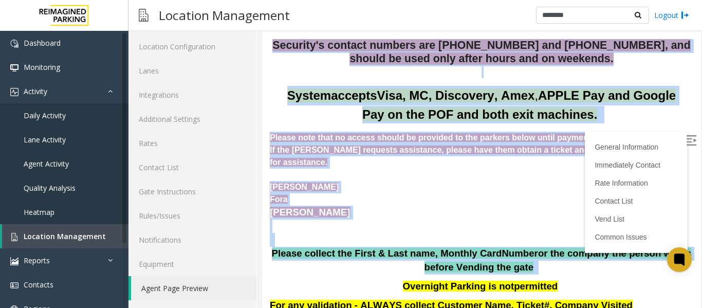
click at [391, 193] on div "Fora" at bounding box center [482, 199] width 424 height 12
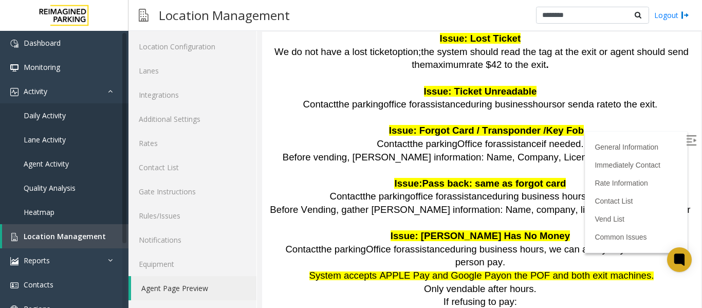
scroll to position [977, 0]
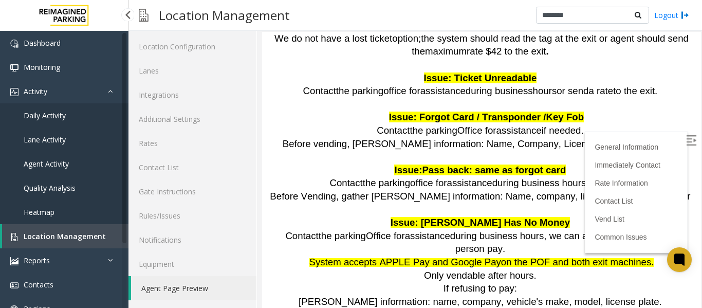
click at [51, 232] on span "Location Management" at bounding box center [65, 236] width 82 height 10
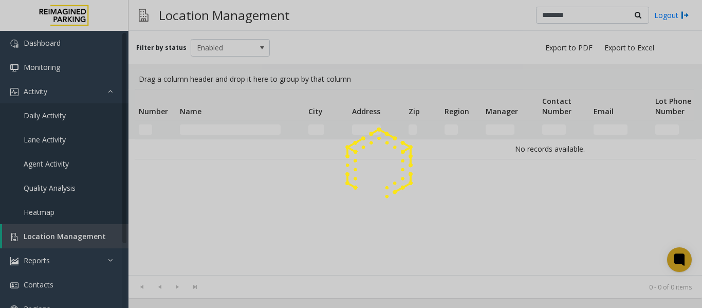
click at [223, 126] on div at bounding box center [351, 154] width 702 height 308
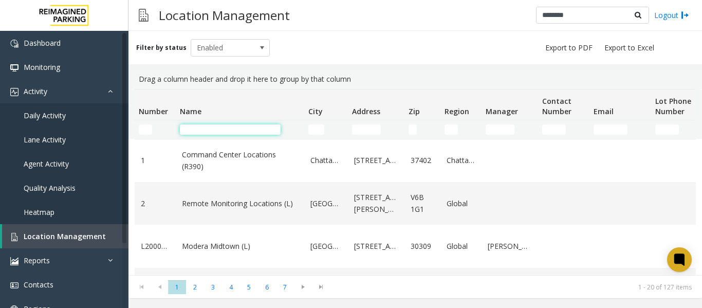
click at [223, 126] on input "Name Filter" at bounding box center [230, 129] width 101 height 10
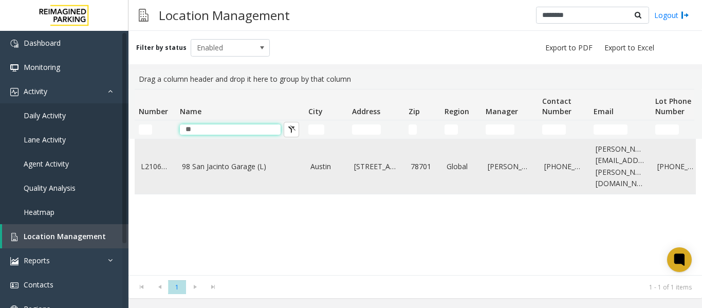
type input "**"
click at [229, 163] on link "98 San Jacinto Garage (L)" at bounding box center [240, 166] width 116 height 11
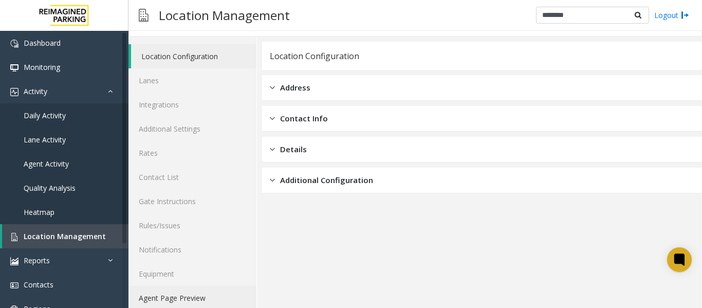
scroll to position [31, 0]
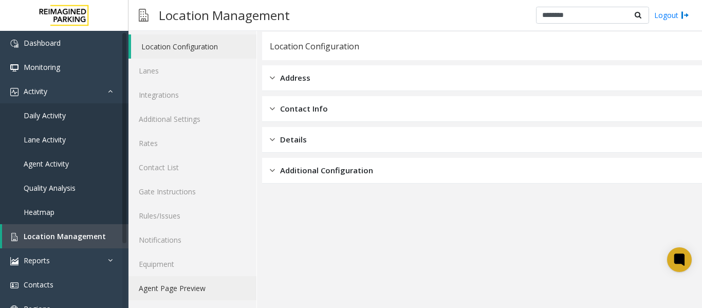
click at [192, 285] on link "Agent Page Preview" at bounding box center [193, 288] width 128 height 24
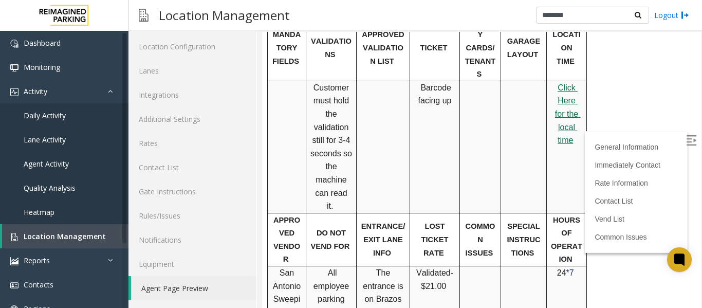
click at [686, 140] on img at bounding box center [691, 140] width 10 height 10
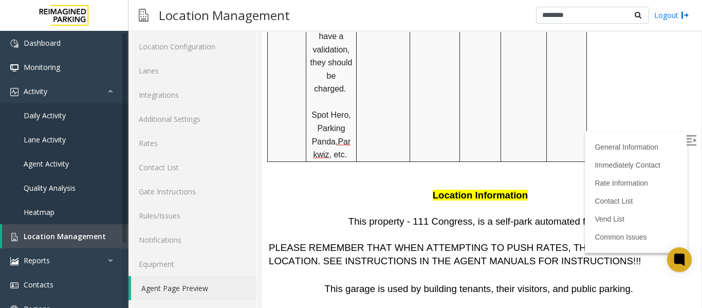
scroll to position [1337, 0]
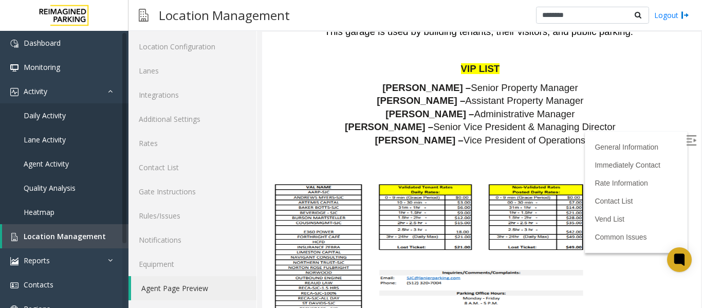
click at [318, 181] on span at bounding box center [429, 258] width 321 height 154
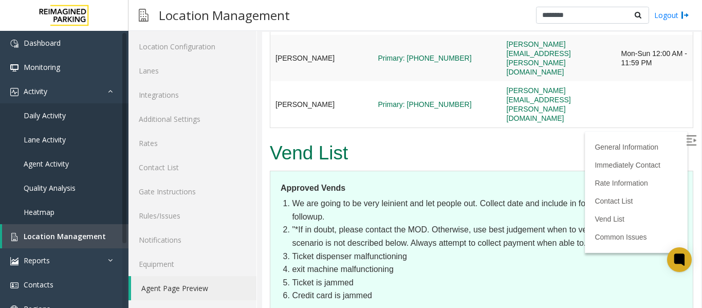
scroll to position [2280, 0]
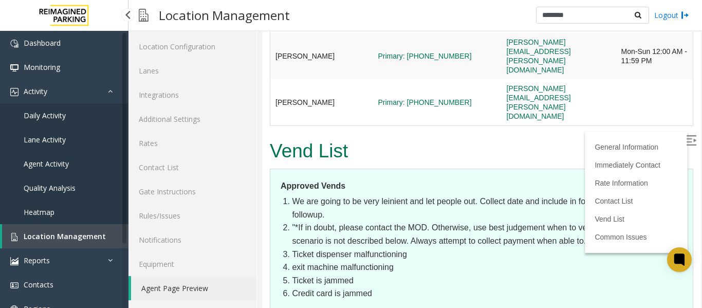
click at [49, 117] on span "Daily Activity" at bounding box center [45, 116] width 42 height 10
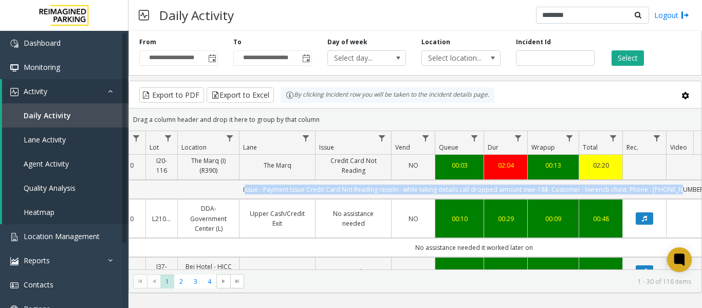
drag, startPoint x: 370, startPoint y: 187, endPoint x: 688, endPoint y: 192, distance: 317.3
click at [688, 192] on td "Issue - Payment Issue Credit Card Not Reading resoln:- while taking details cal…" at bounding box center [474, 189] width 927 height 19
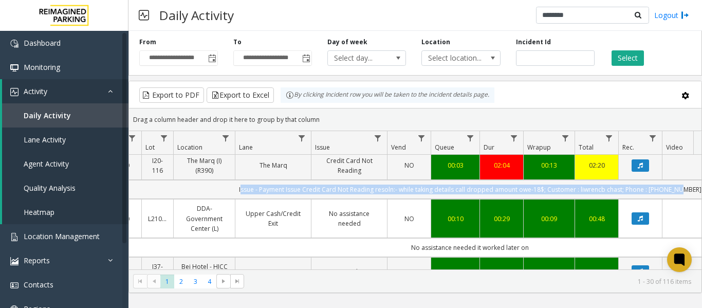
click at [612, 190] on td "Issue - Payment Issue Credit Card Not Reading resoln:- while taking details cal…" at bounding box center [470, 189] width 927 height 19
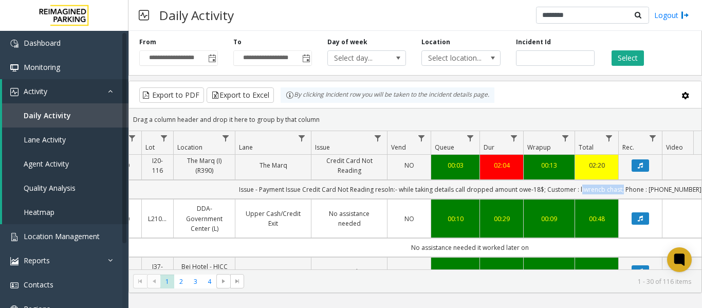
drag, startPoint x: 627, startPoint y: 189, endPoint x: 587, endPoint y: 189, distance: 40.1
click at [587, 189] on td "Issue - Payment Issue Credit Card Not Reading resoln:- while taking details cal…" at bounding box center [470, 189] width 927 height 19
copy td "liwrencb chast"
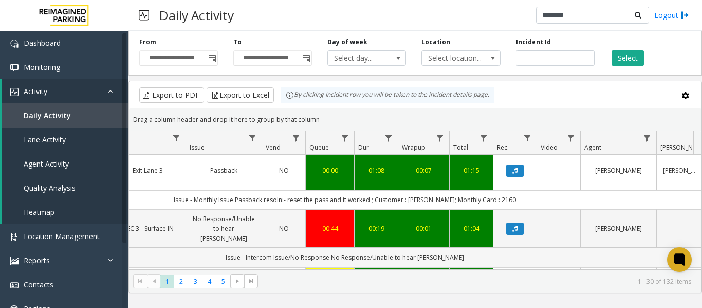
scroll to position [0, 292]
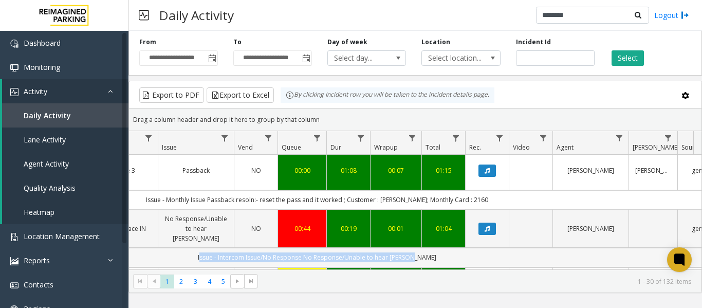
drag, startPoint x: 353, startPoint y: 255, endPoint x: 629, endPoint y: 250, distance: 276.7
click at [629, 250] on td "Issue - Intercom Issue/No Response No Response/Unable to hear [PERSON_NAME]" at bounding box center [316, 257] width 927 height 19
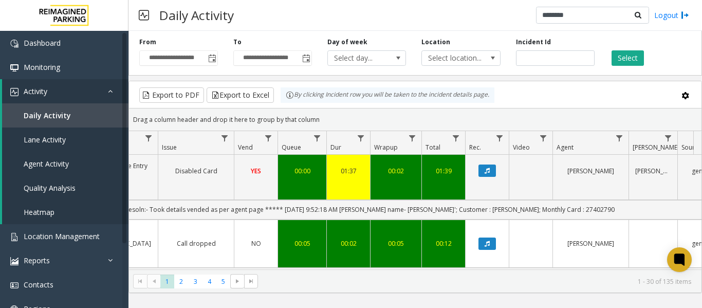
scroll to position [1431, 292]
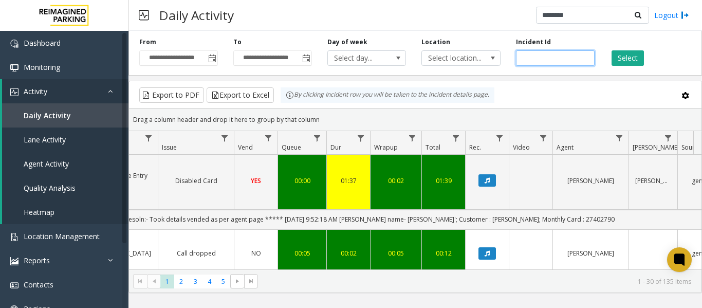
click at [545, 56] on input "number" at bounding box center [555, 57] width 79 height 15
paste input "*******"
type input "*******"
click at [617, 56] on button "Select" at bounding box center [628, 57] width 32 height 15
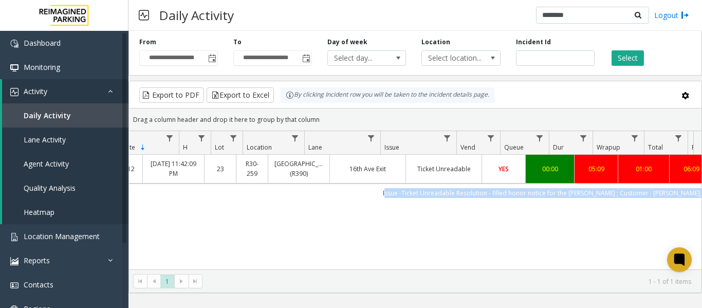
scroll to position [0, 41]
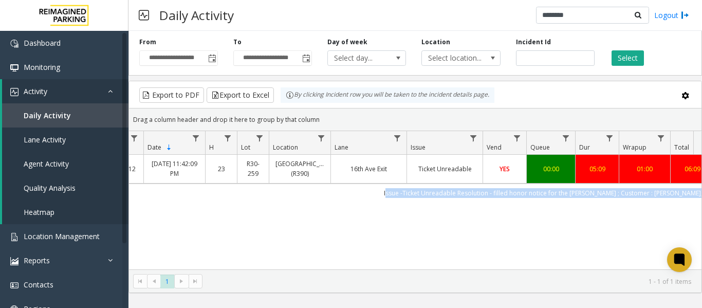
drag, startPoint x: 530, startPoint y: 189, endPoint x: 136, endPoint y: 194, distance: 393.9
click at [136, 194] on td "Issue -Ticket Unreadable Resolution - filled honor notice for the [PERSON_NAME]…" at bounding box center [565, 193] width 927 height 19
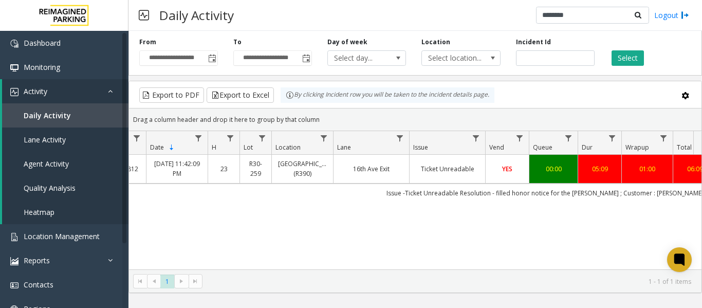
click at [274, 209] on div "4084812 [DATE] 11:42:09 PM 23 R30-259 [GEOGRAPHIC_DATA] (R390) [GEOGRAPHIC_DATA…" at bounding box center [415, 219] width 573 height 129
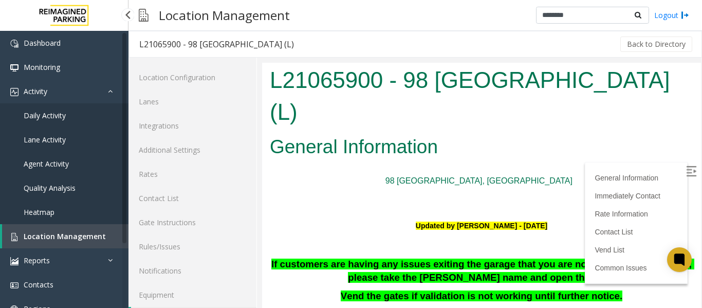
click at [99, 236] on span "Location Management" at bounding box center [65, 236] width 82 height 10
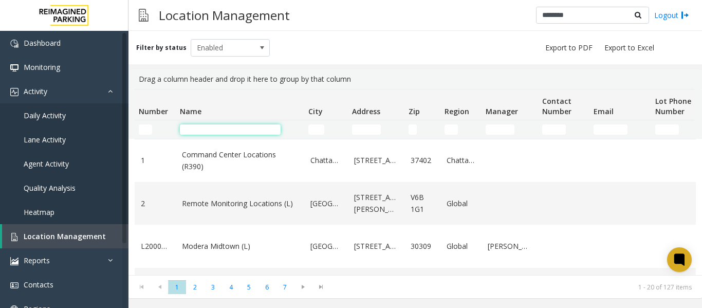
click at [220, 128] on input "Name Filter" at bounding box center [230, 129] width 101 height 10
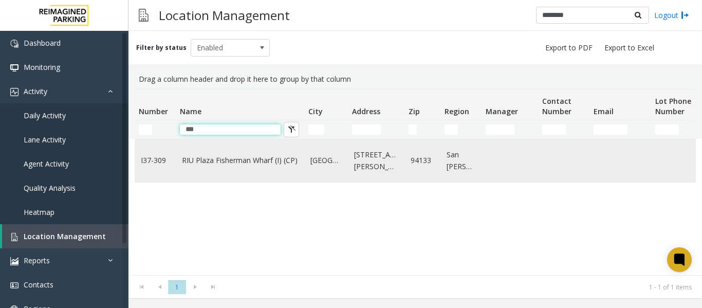
type input "***"
click at [237, 157] on link "RIU Plaza Fisherman Wharf (I) (CP)" at bounding box center [240, 160] width 116 height 11
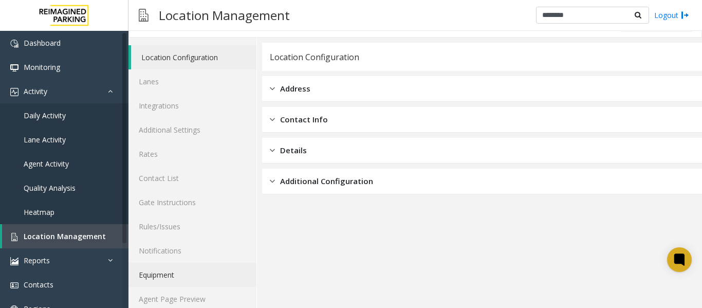
scroll to position [31, 0]
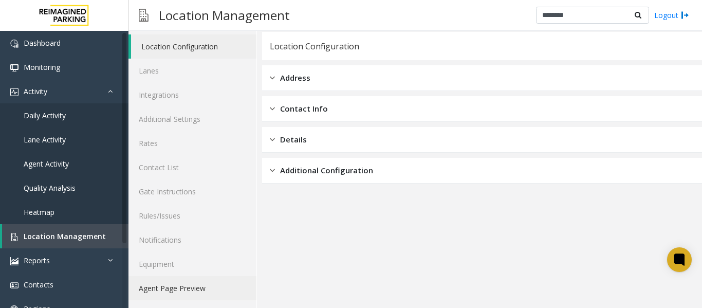
click at [190, 283] on link "Agent Page Preview" at bounding box center [193, 288] width 128 height 24
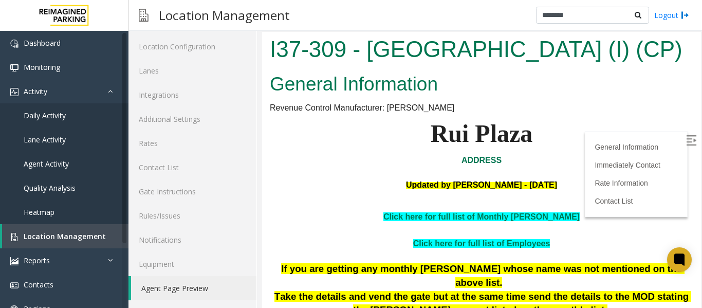
click at [686, 138] on img at bounding box center [691, 140] width 10 height 10
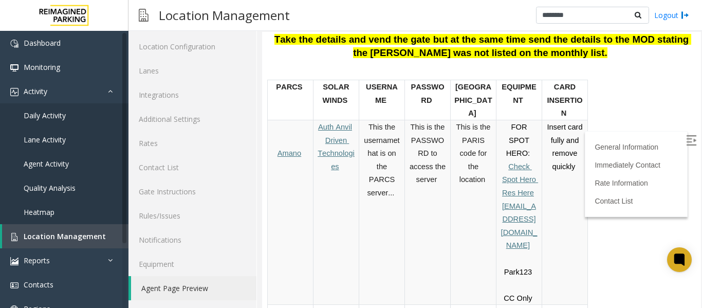
scroll to position [206, 0]
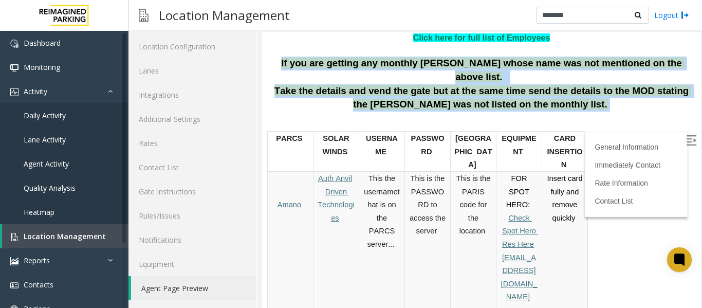
drag, startPoint x: 297, startPoint y: 93, endPoint x: 613, endPoint y: 121, distance: 317.5
click at [613, 112] on div "If you are getting any monthly [PERSON_NAME] whose name was not mentioned on th…" at bounding box center [482, 84] width 424 height 55
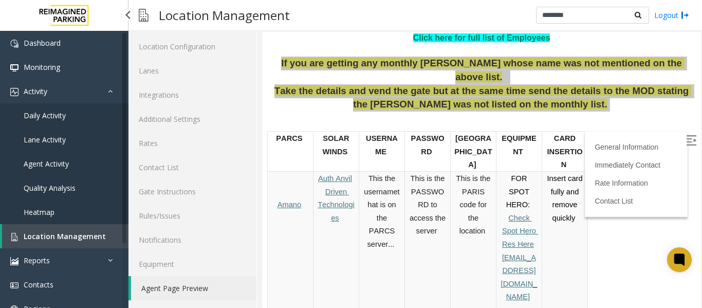
click at [53, 229] on link "Location Management" at bounding box center [65, 236] width 126 height 24
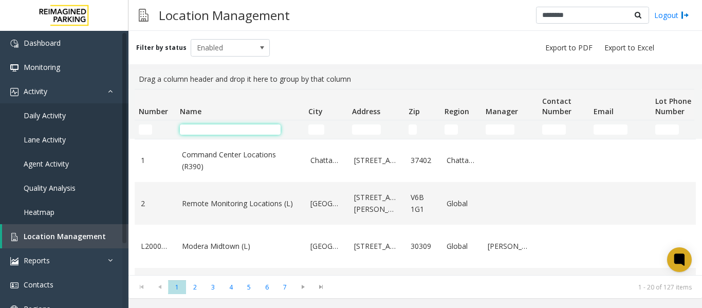
click at [220, 124] on input "Name Filter" at bounding box center [230, 129] width 101 height 10
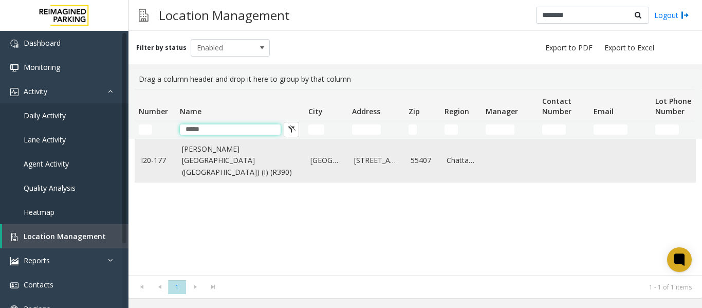
type input "*****"
click at [208, 157] on link "[PERSON_NAME][GEOGRAPHIC_DATA] ([GEOGRAPHIC_DATA]) (I) (R390)" at bounding box center [240, 160] width 116 height 34
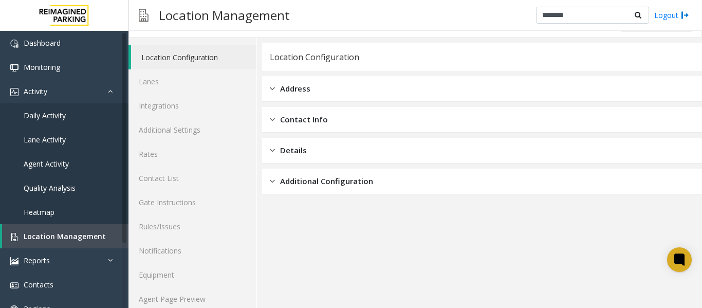
scroll to position [31, 0]
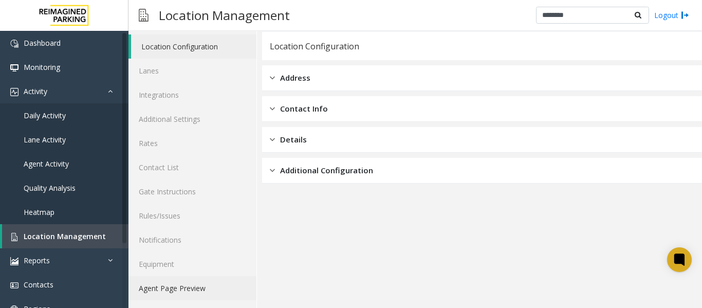
click at [181, 290] on link "Agent Page Preview" at bounding box center [193, 288] width 128 height 24
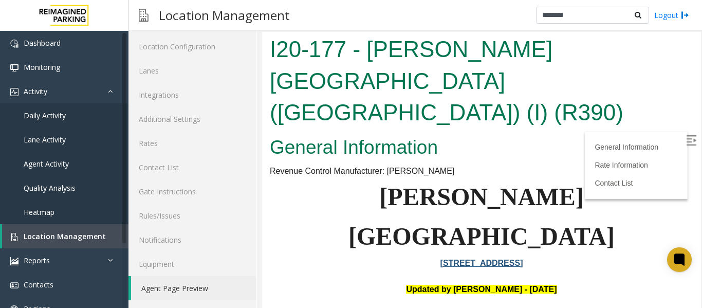
click at [685, 141] on label at bounding box center [692, 141] width 15 height 15
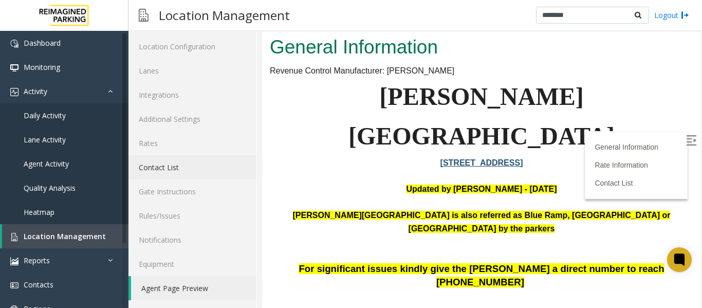
scroll to position [103, 0]
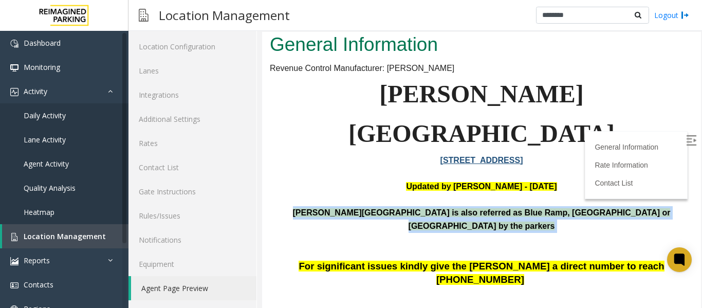
drag, startPoint x: 282, startPoint y: 141, endPoint x: 521, endPoint y: 156, distance: 240.1
click at [521, 206] on p "[PERSON_NAME][GEOGRAPHIC_DATA] is also referred as Blue Ramp, [GEOGRAPHIC_DATA]…" at bounding box center [482, 226] width 424 height 40
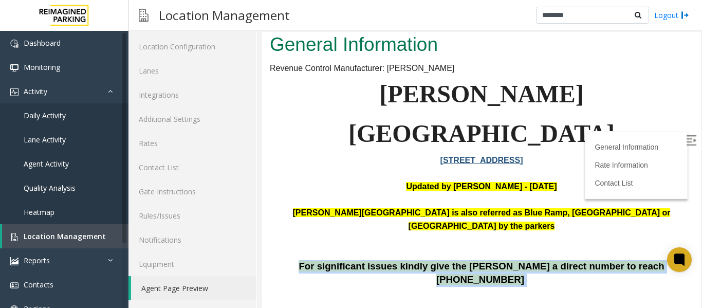
drag, startPoint x: 652, startPoint y: 177, endPoint x: 294, endPoint y: 180, distance: 357.9
click at [294, 260] on p "For significant issues kindly give the [PERSON_NAME] a direct number to reach […" at bounding box center [482, 273] width 424 height 26
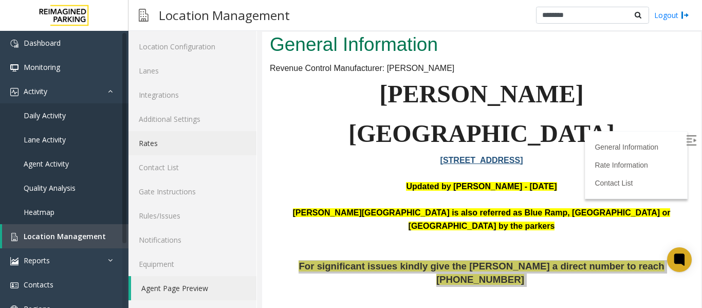
click at [169, 139] on link "Rates" at bounding box center [193, 143] width 128 height 24
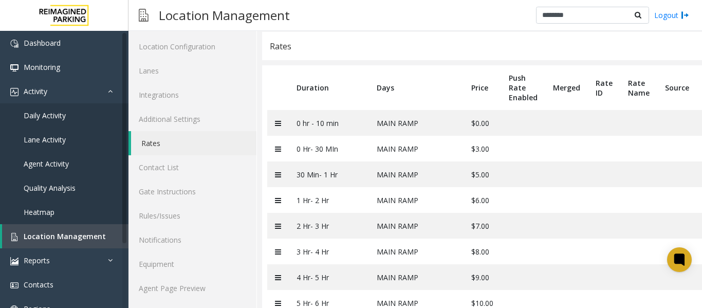
click at [179, 148] on link "Rates" at bounding box center [193, 143] width 125 height 24
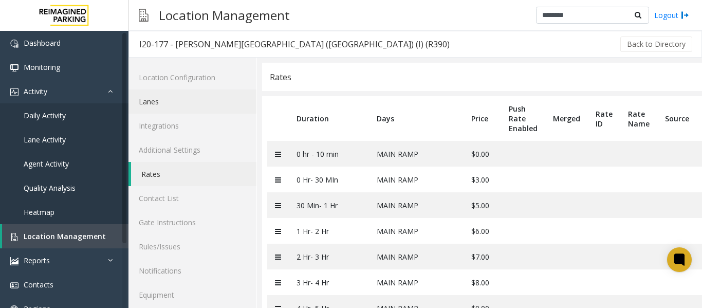
click at [189, 108] on link "Lanes" at bounding box center [193, 101] width 128 height 24
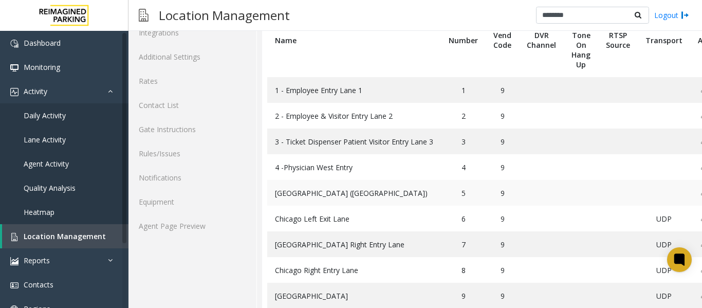
scroll to position [45, 0]
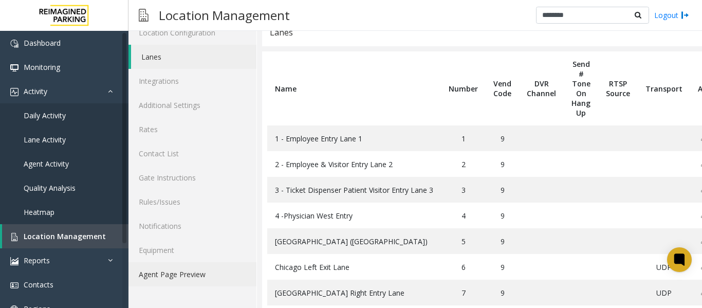
click at [202, 273] on link "Agent Page Preview" at bounding box center [193, 274] width 128 height 24
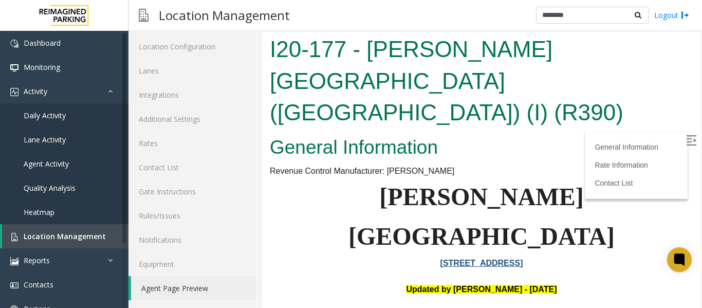
click at [674, 99] on div "I20-177 - [PERSON_NAME][GEOGRAPHIC_DATA] ([GEOGRAPHIC_DATA]) (I) (R390)" at bounding box center [481, 82] width 439 height 101
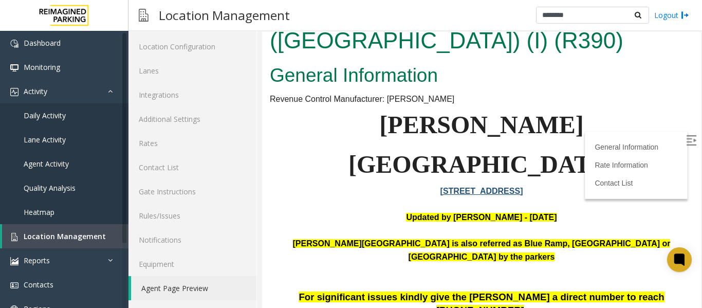
scroll to position [206, 0]
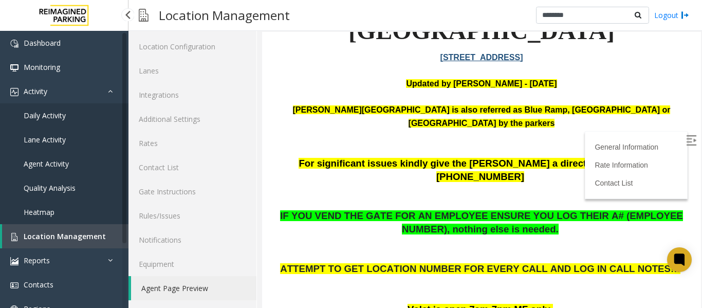
click at [84, 235] on span "Location Management" at bounding box center [65, 236] width 82 height 10
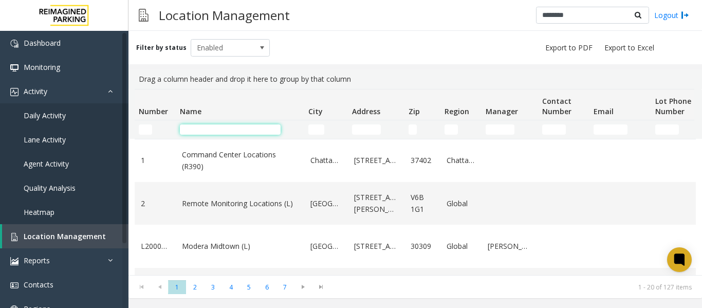
click at [209, 129] on input "Name Filter" at bounding box center [230, 129] width 101 height 10
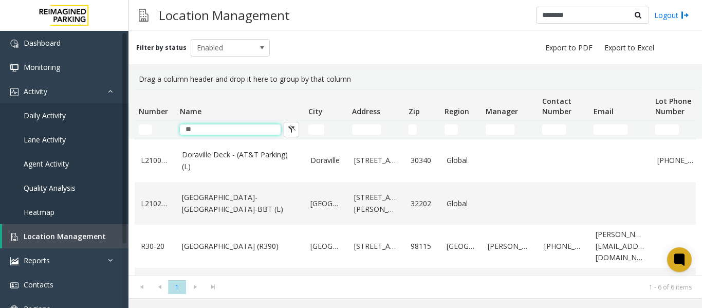
type input "*"
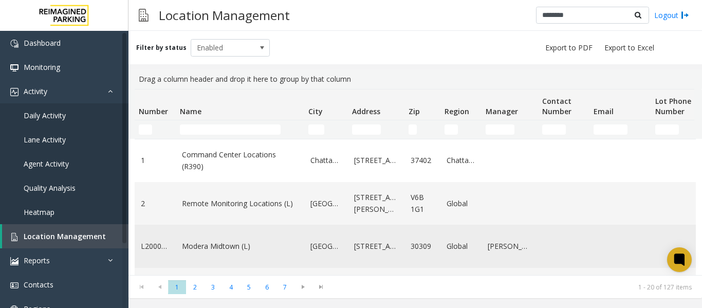
click at [181, 239] on td "Modera Midtown (L)" at bounding box center [240, 246] width 129 height 43
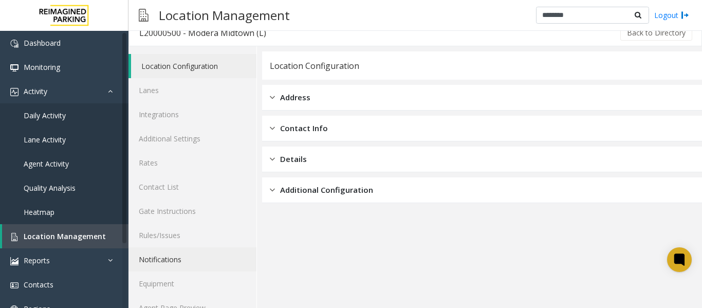
scroll to position [31, 0]
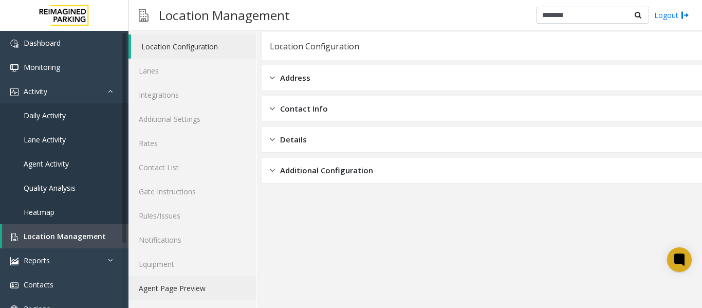
click at [185, 295] on link "Agent Page Preview" at bounding box center [193, 288] width 128 height 24
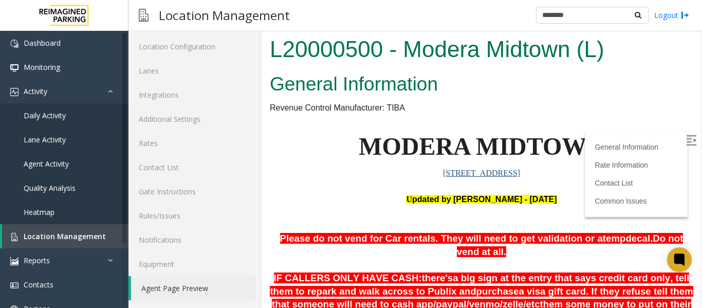
click at [672, 132] on div "General Information Rate Information Contact List Common Issues" at bounding box center [636, 174] width 103 height 86
click at [685, 138] on label at bounding box center [692, 141] width 15 height 15
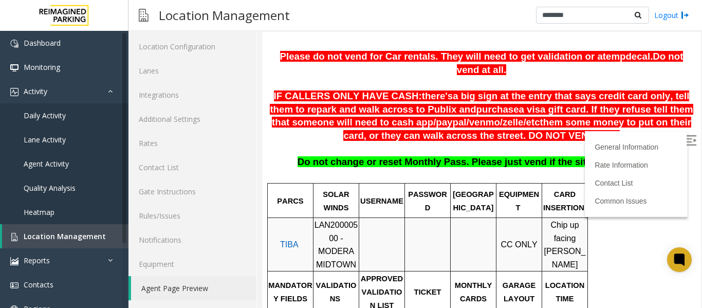
scroll to position [206, 0]
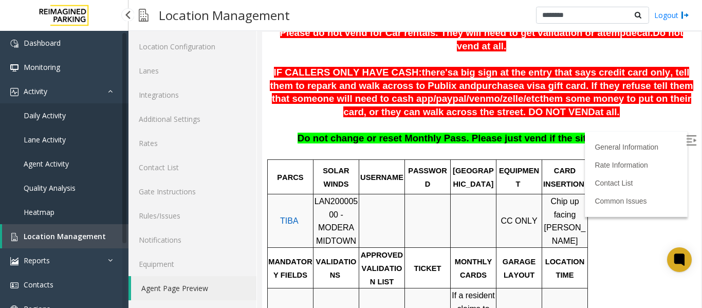
click at [64, 234] on span "Location Management" at bounding box center [65, 236] width 82 height 10
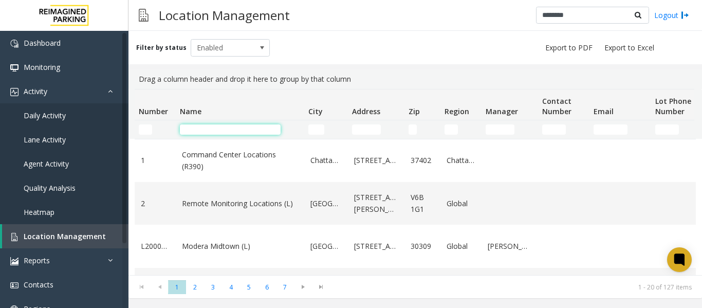
click at [212, 129] on input "Name Filter" at bounding box center [230, 129] width 101 height 10
click at [71, 240] on span "Location Management" at bounding box center [65, 236] width 82 height 10
click at [85, 232] on span "Location Management" at bounding box center [65, 236] width 82 height 10
click at [199, 130] on input "Name Filter" at bounding box center [230, 129] width 101 height 10
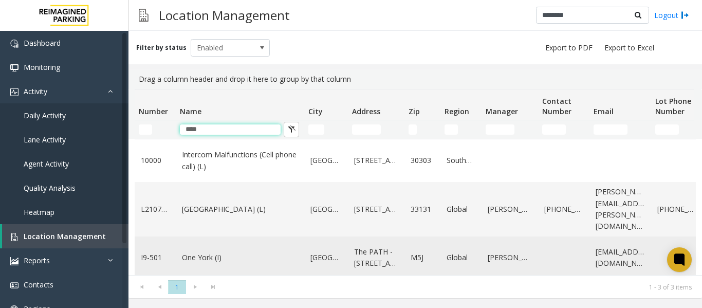
type input "***"
click at [207, 251] on td "One York (I)" at bounding box center [240, 258] width 129 height 43
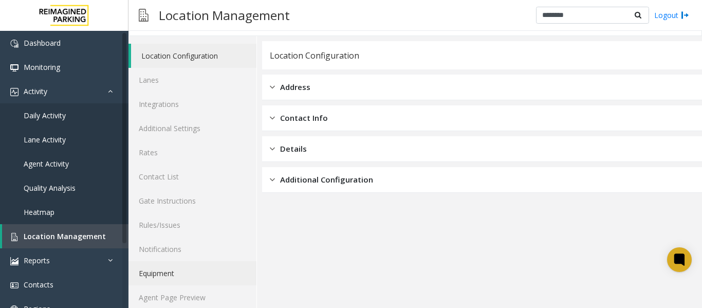
scroll to position [31, 0]
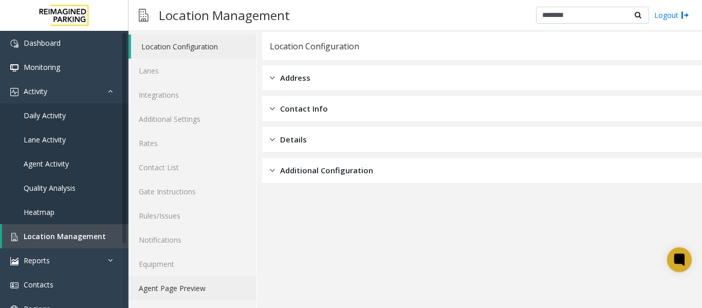
click at [163, 281] on link "Agent Page Preview" at bounding box center [193, 288] width 128 height 24
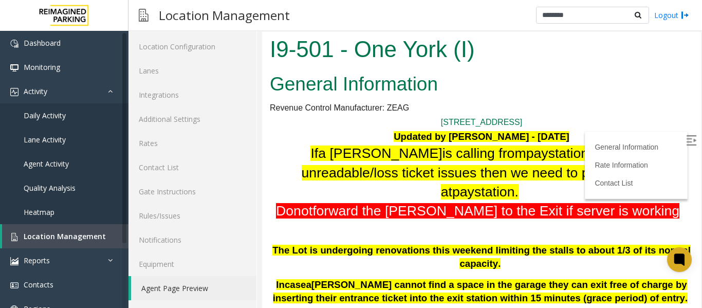
click at [686, 140] on img at bounding box center [691, 140] width 10 height 10
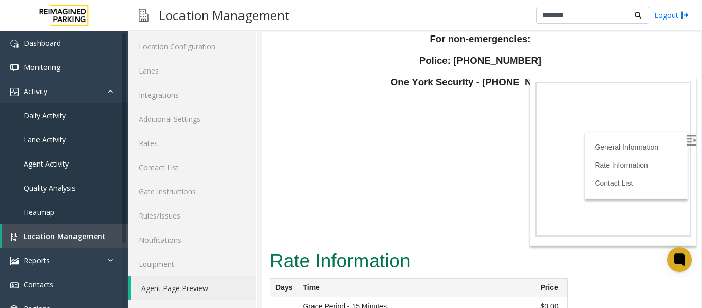
scroll to position [2507, 0]
